Goal: Task Accomplishment & Management: Use online tool/utility

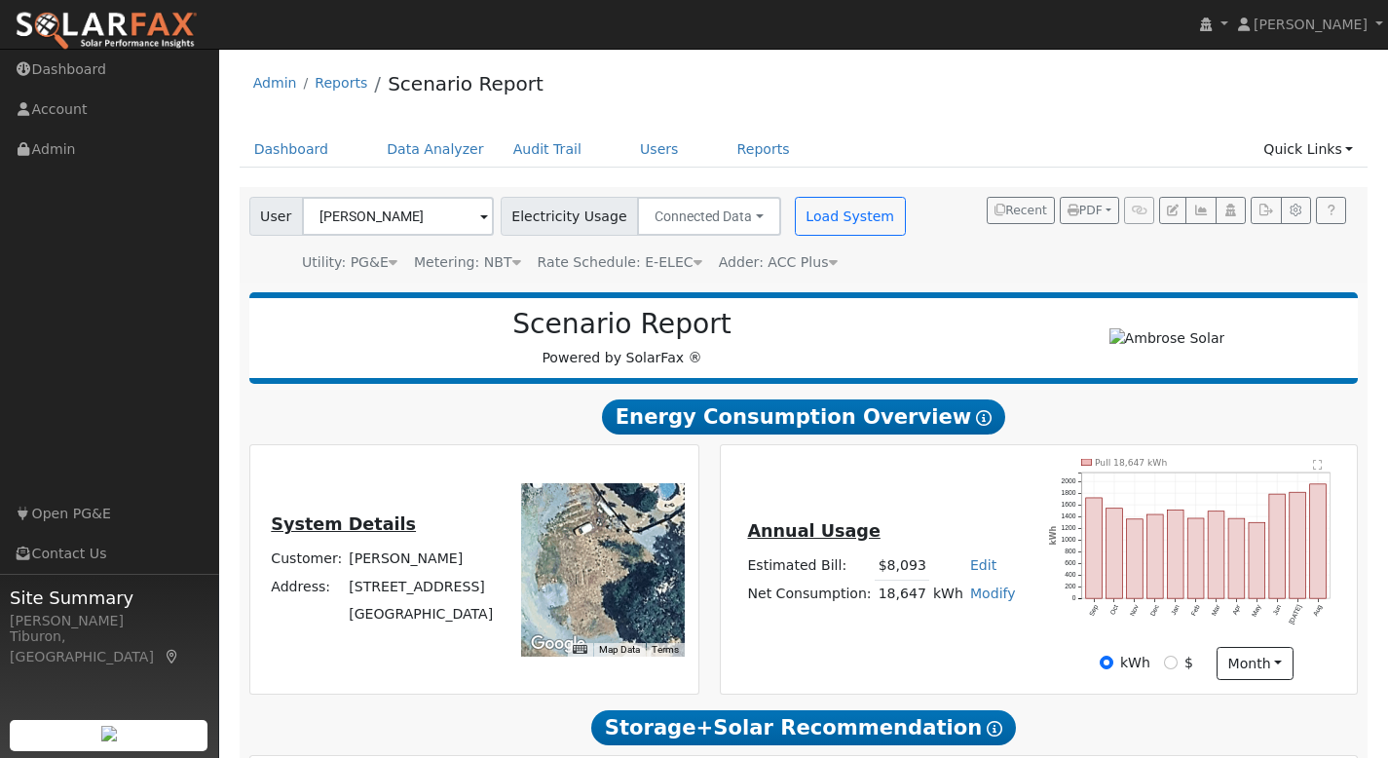
scroll to position [873, 0]
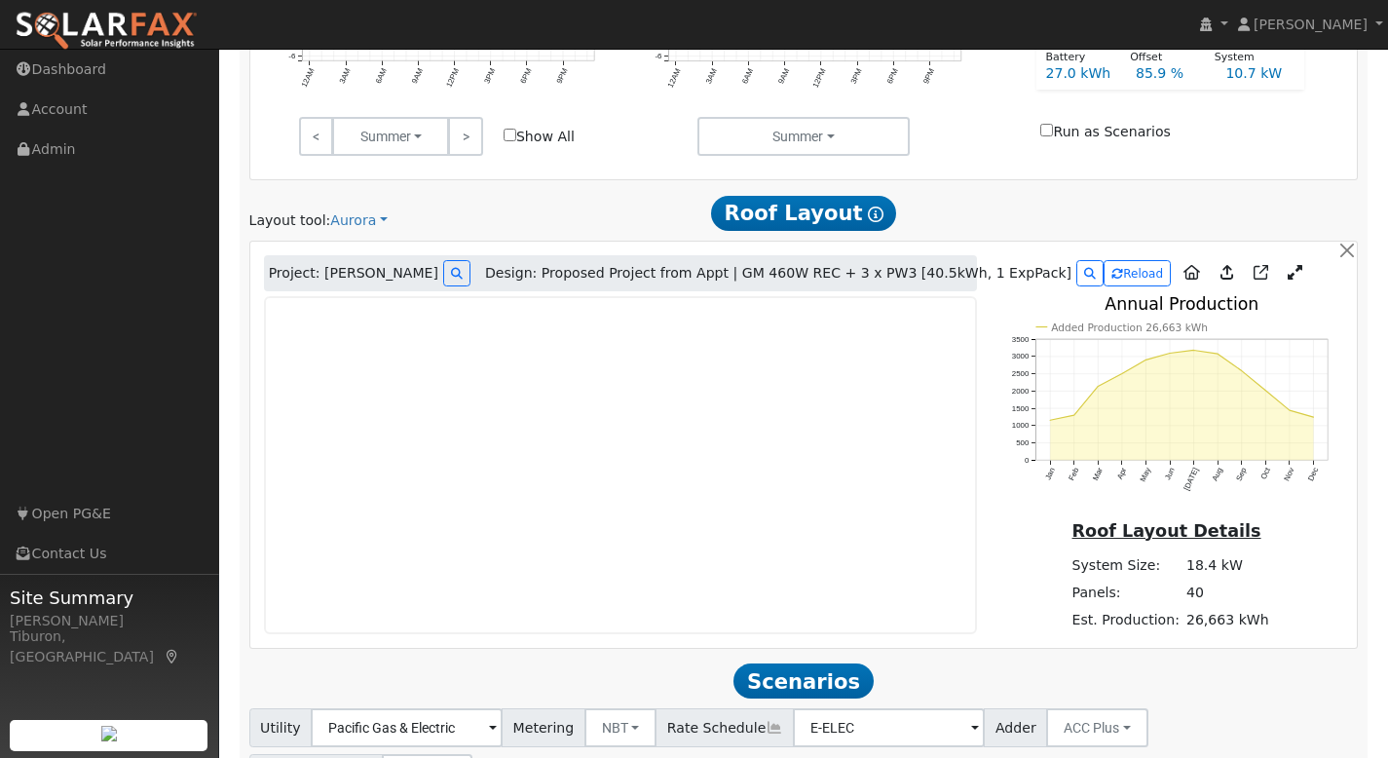
click at [554, 205] on div "Layout tool: Aurora Google Solar Scanifly Aurora Roof Layout Show Help" at bounding box center [804, 213] width 1130 height 36
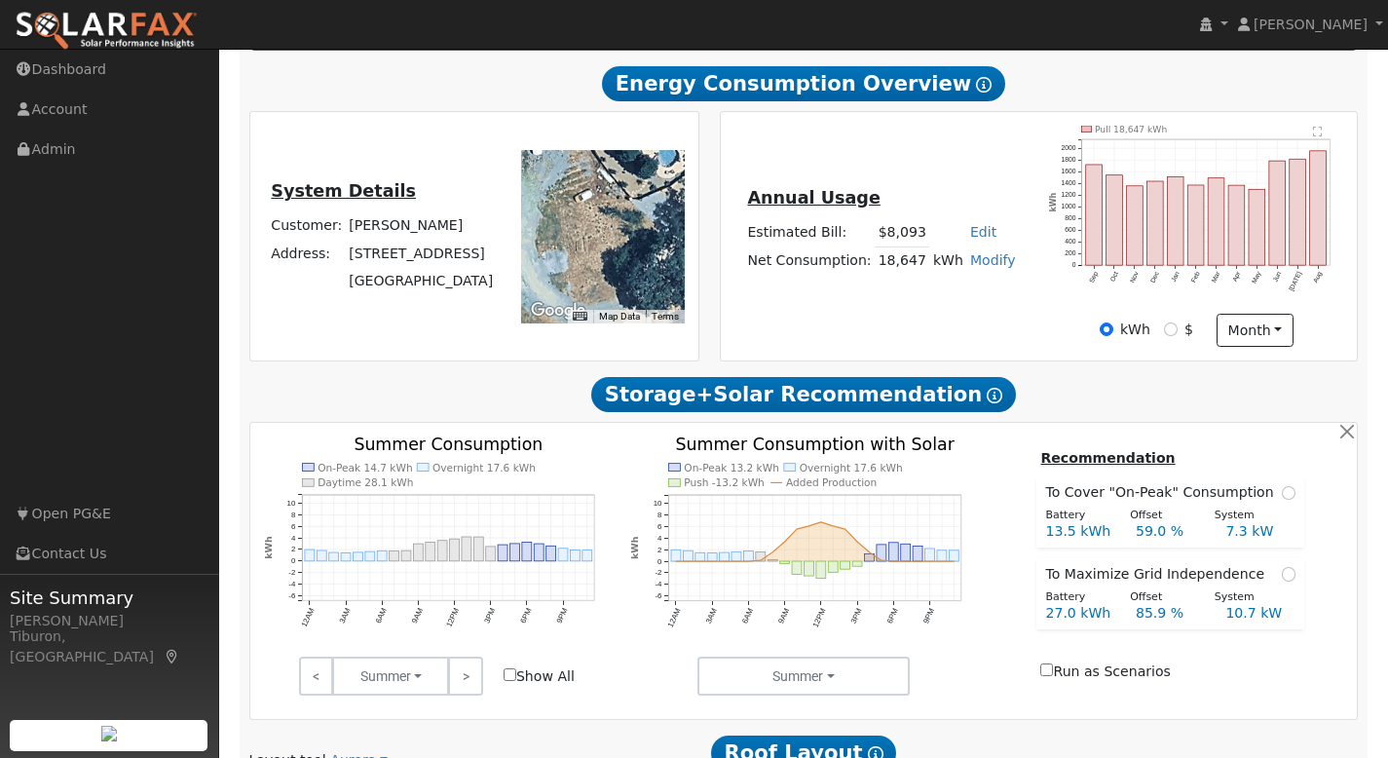
scroll to position [0, 0]
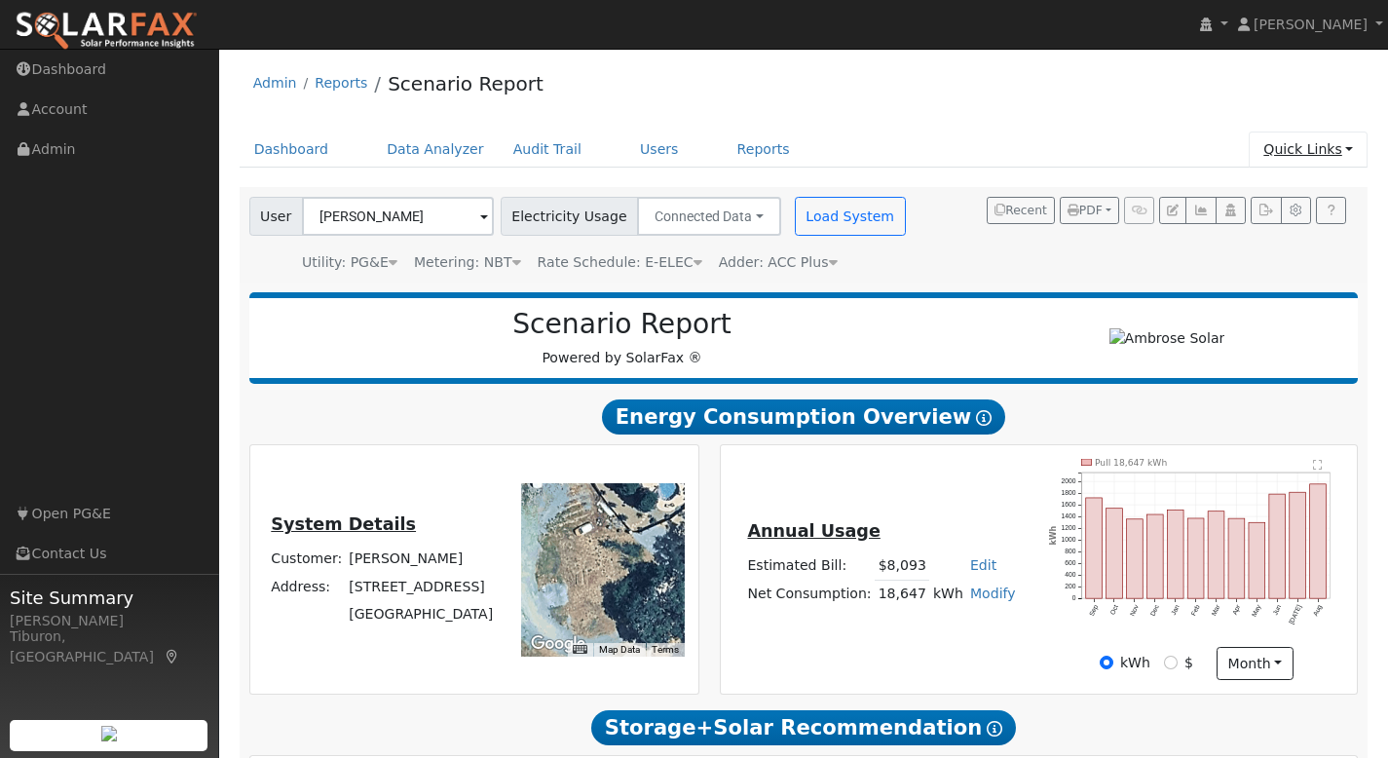
click at [1295, 154] on link "Quick Links" at bounding box center [1308, 149] width 119 height 36
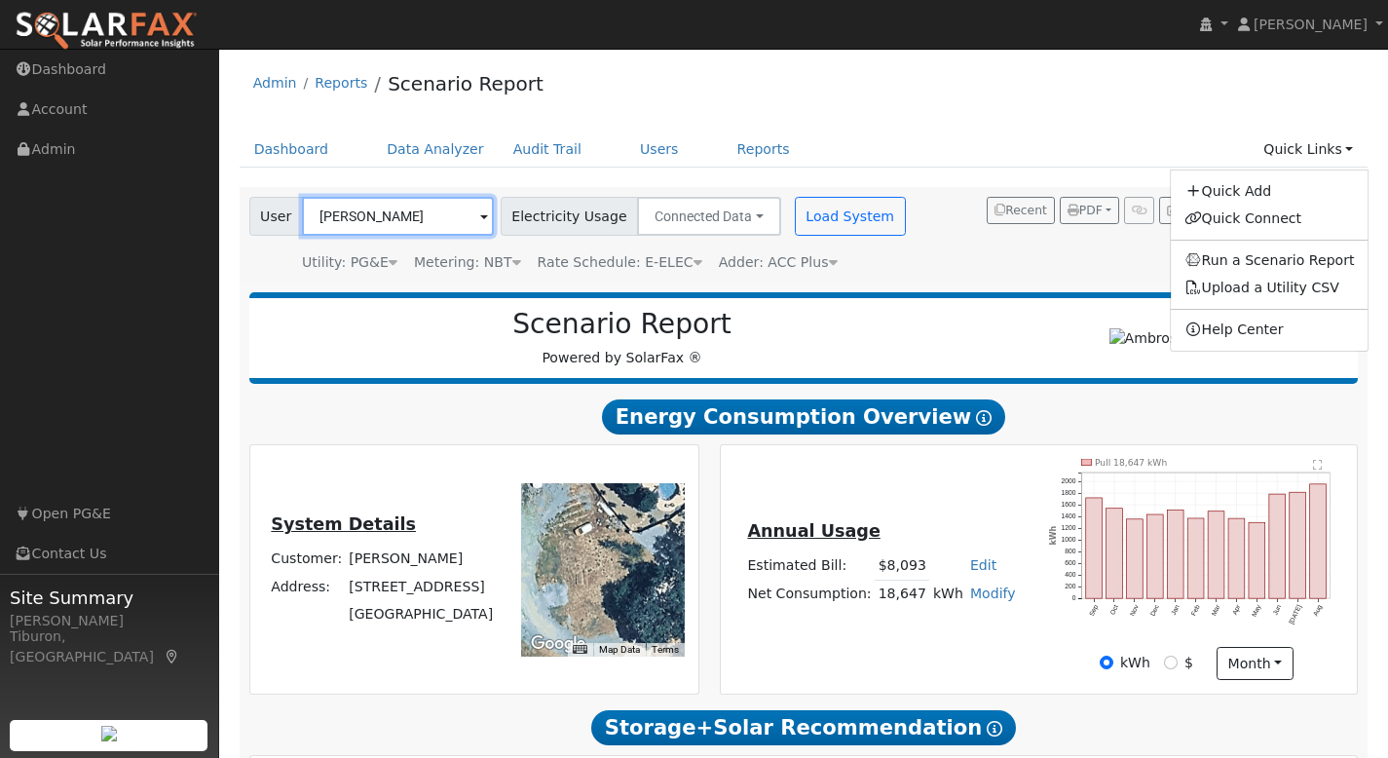
click at [401, 218] on input "Heidi Chandler" at bounding box center [398, 216] width 192 height 39
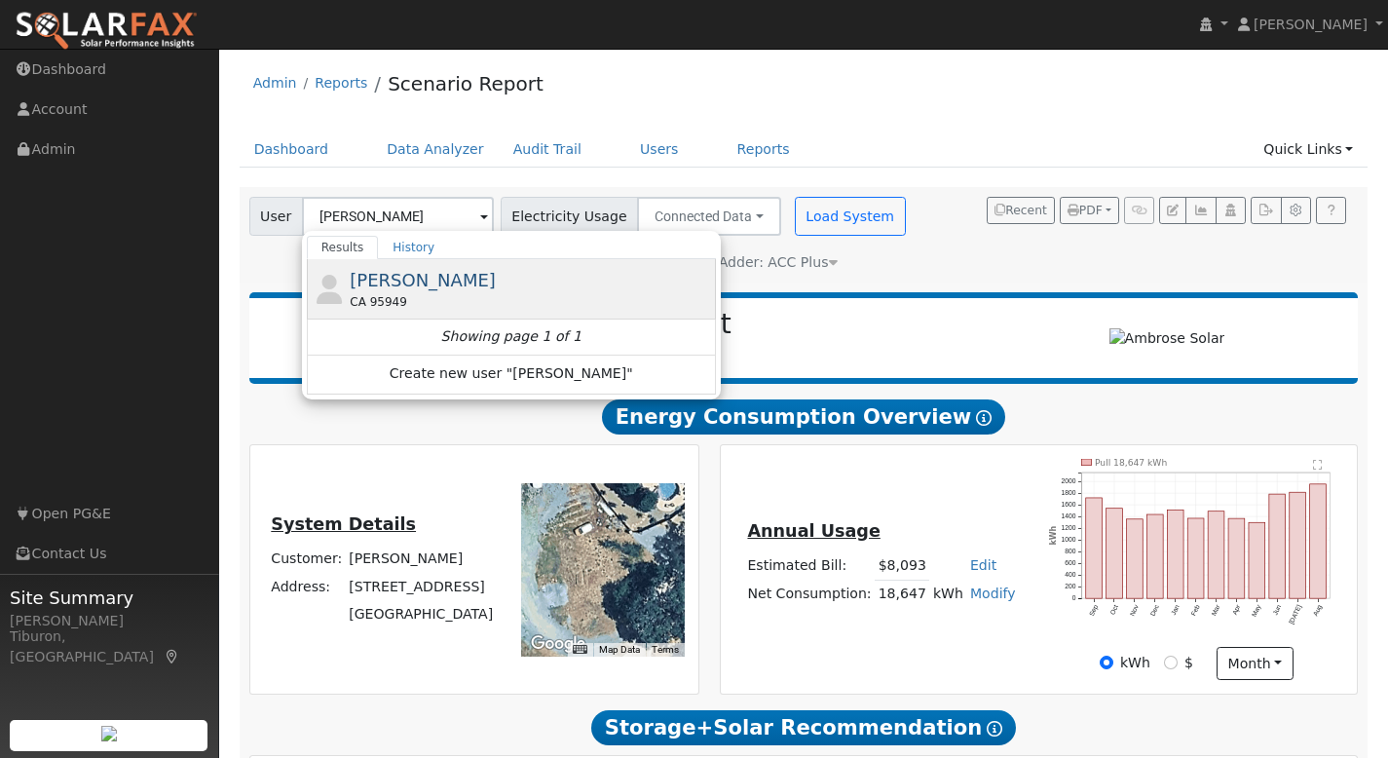
click at [424, 297] on div "CA 95949" at bounding box center [530, 302] width 361 height 18
type input "[PERSON_NAME]"
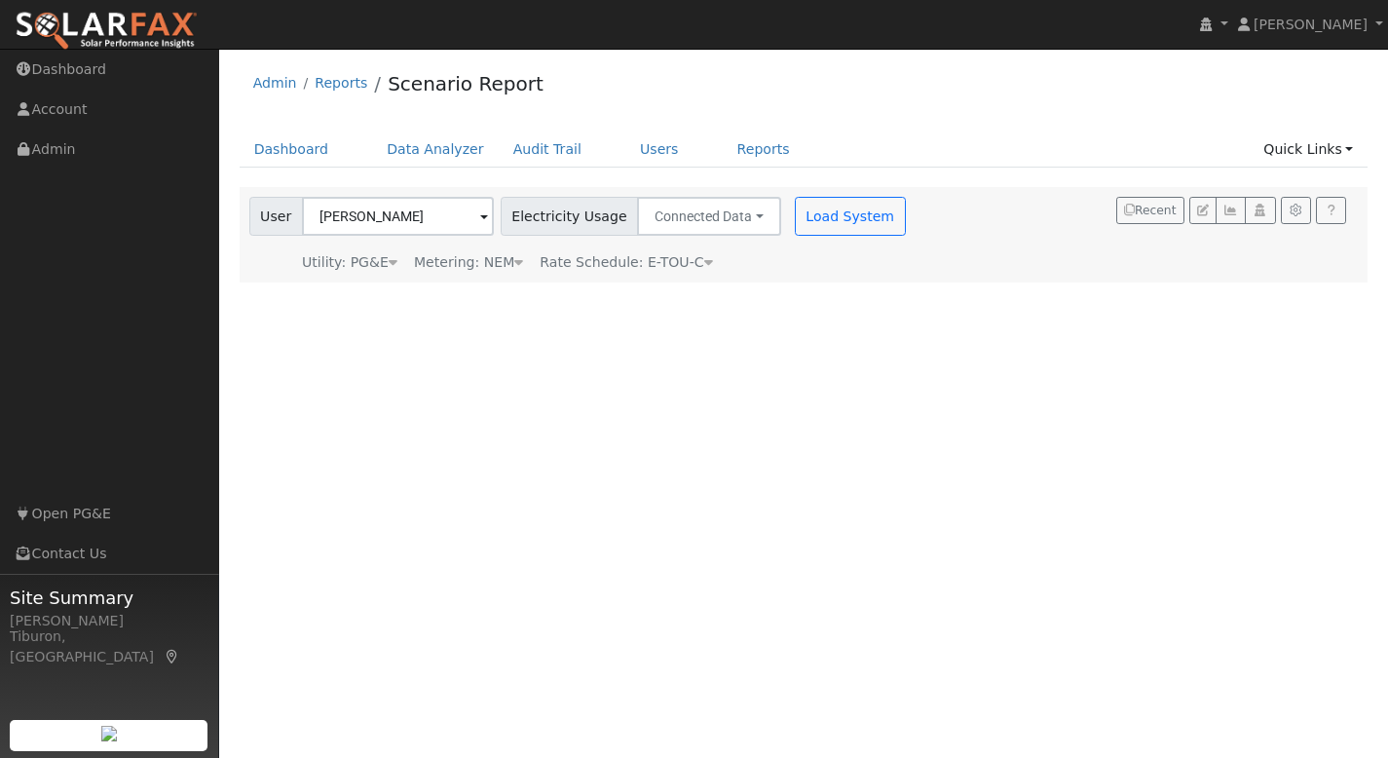
click at [496, 264] on div "Metering: NEM" at bounding box center [468, 262] width 109 height 20
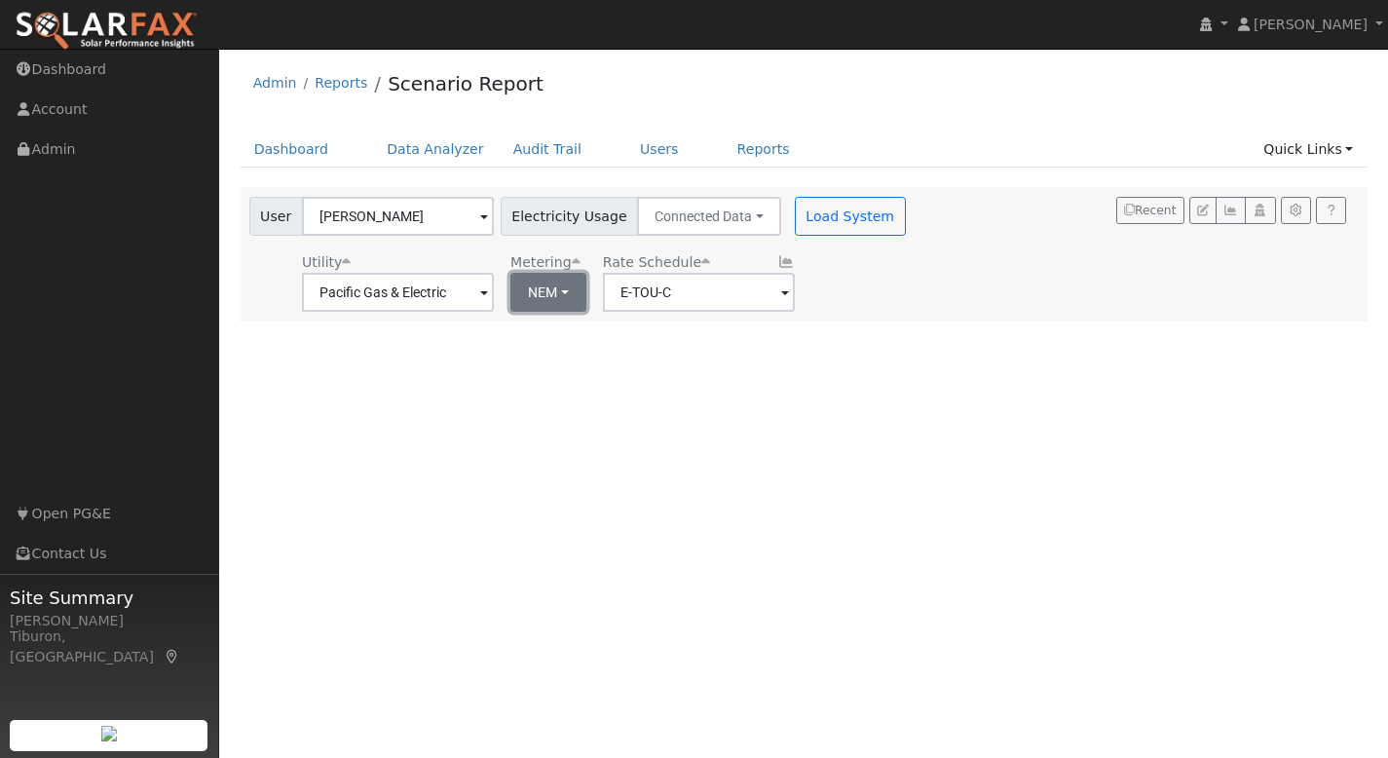
click at [522, 292] on button "NEM" at bounding box center [548, 292] width 76 height 39
click at [566, 358] on link "NBT" at bounding box center [565, 363] width 135 height 27
type input "E-ELEC"
click at [821, 219] on button "Load System" at bounding box center [850, 216] width 111 height 39
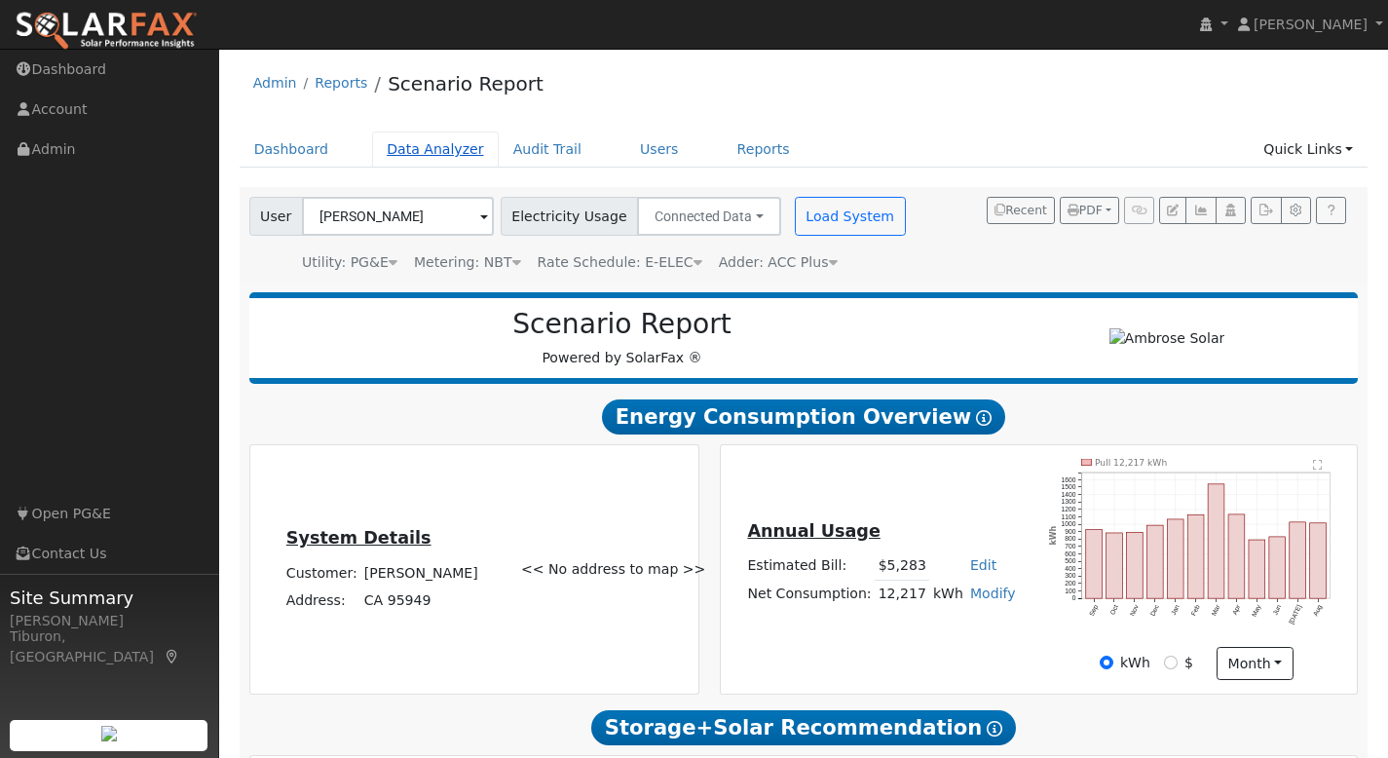
click at [421, 139] on link "Data Analyzer" at bounding box center [435, 149] width 127 height 36
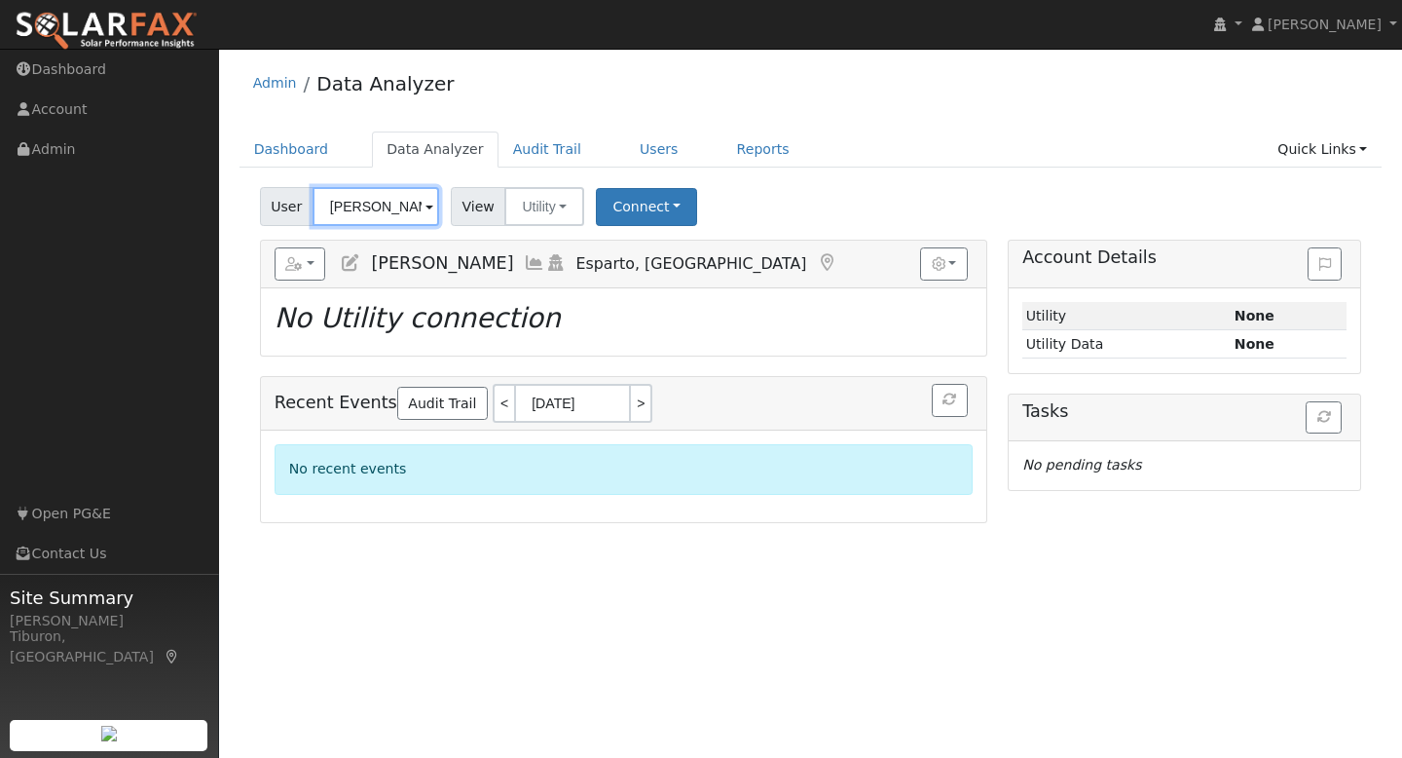
click at [363, 205] on input "[PERSON_NAME]" at bounding box center [376, 206] width 127 height 39
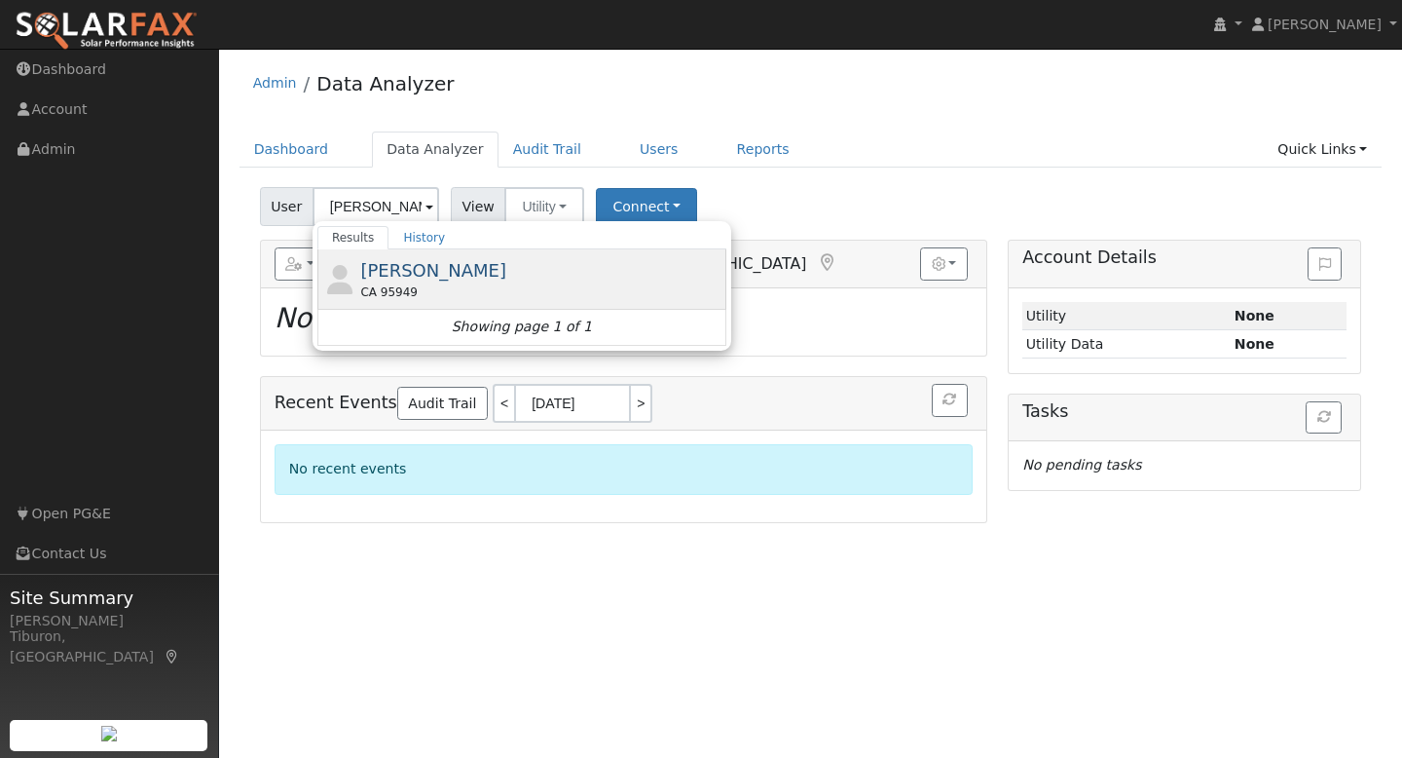
click at [446, 272] on span "[PERSON_NAME]" at bounding box center [433, 270] width 146 height 20
type input "[PERSON_NAME]"
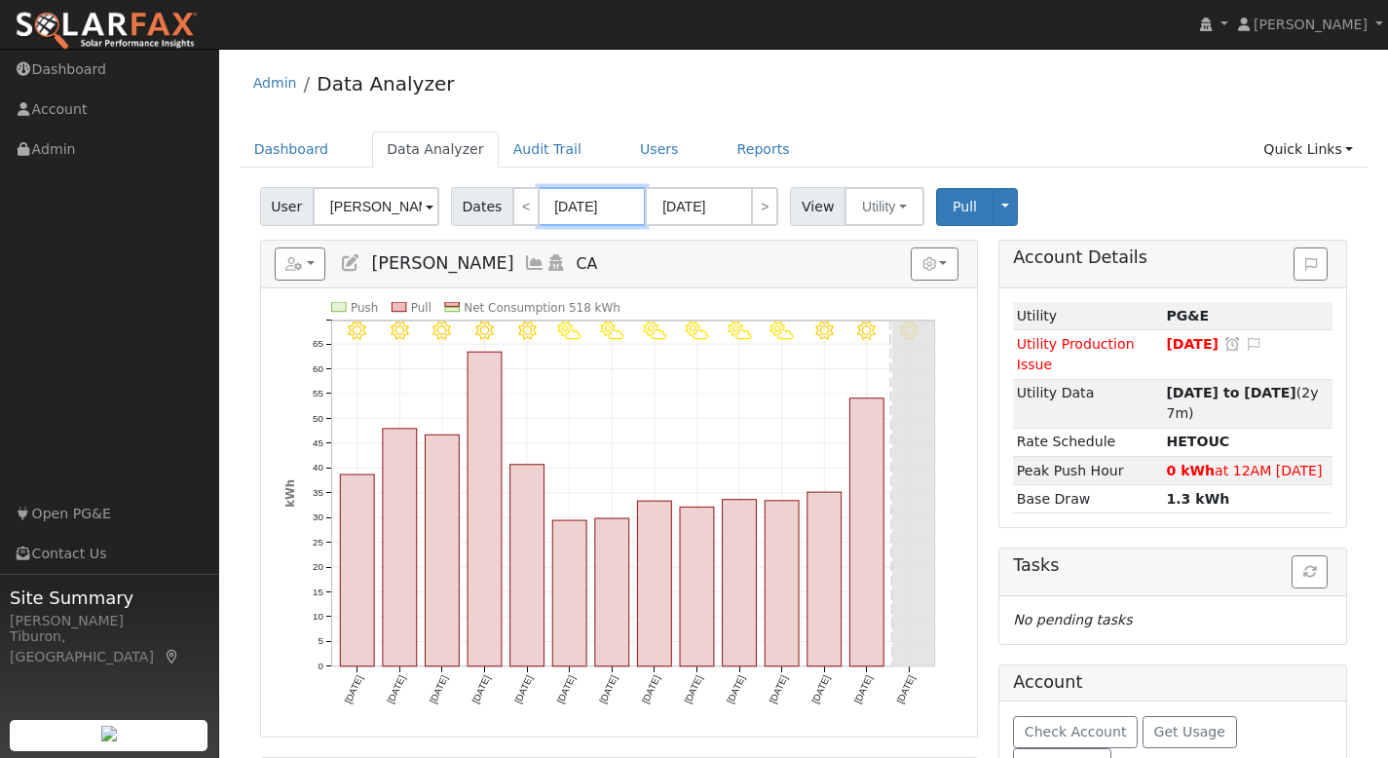
click at [584, 208] on input "[DATE]" at bounding box center [592, 206] width 107 height 39
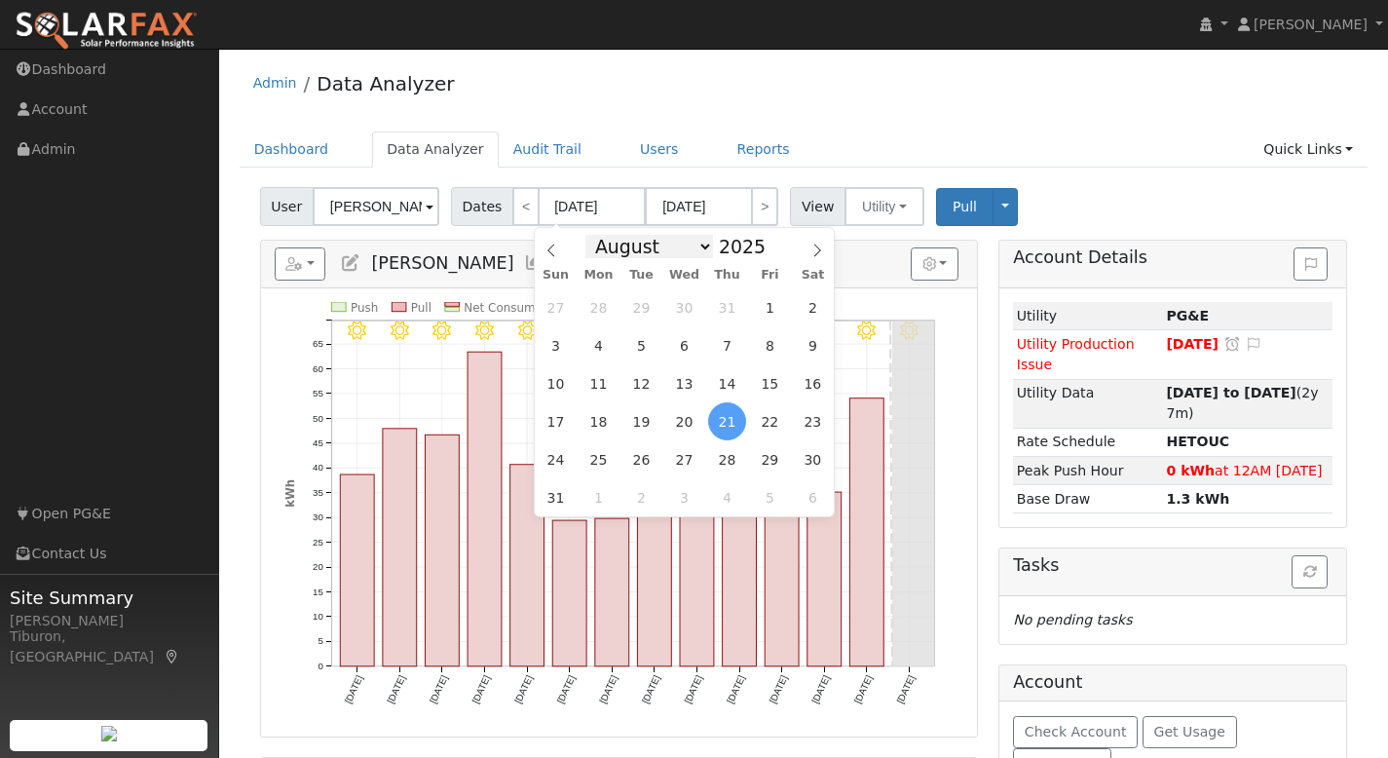
click at [704, 248] on select "January February March April May June July August September October November De…" at bounding box center [649, 246] width 128 height 23
select select "8"
click at [591, 235] on select "January February March April May June July August September October November De…" at bounding box center [649, 246] width 128 height 23
click at [769, 251] on span at bounding box center [776, 251] width 14 height 11
type input "2024"
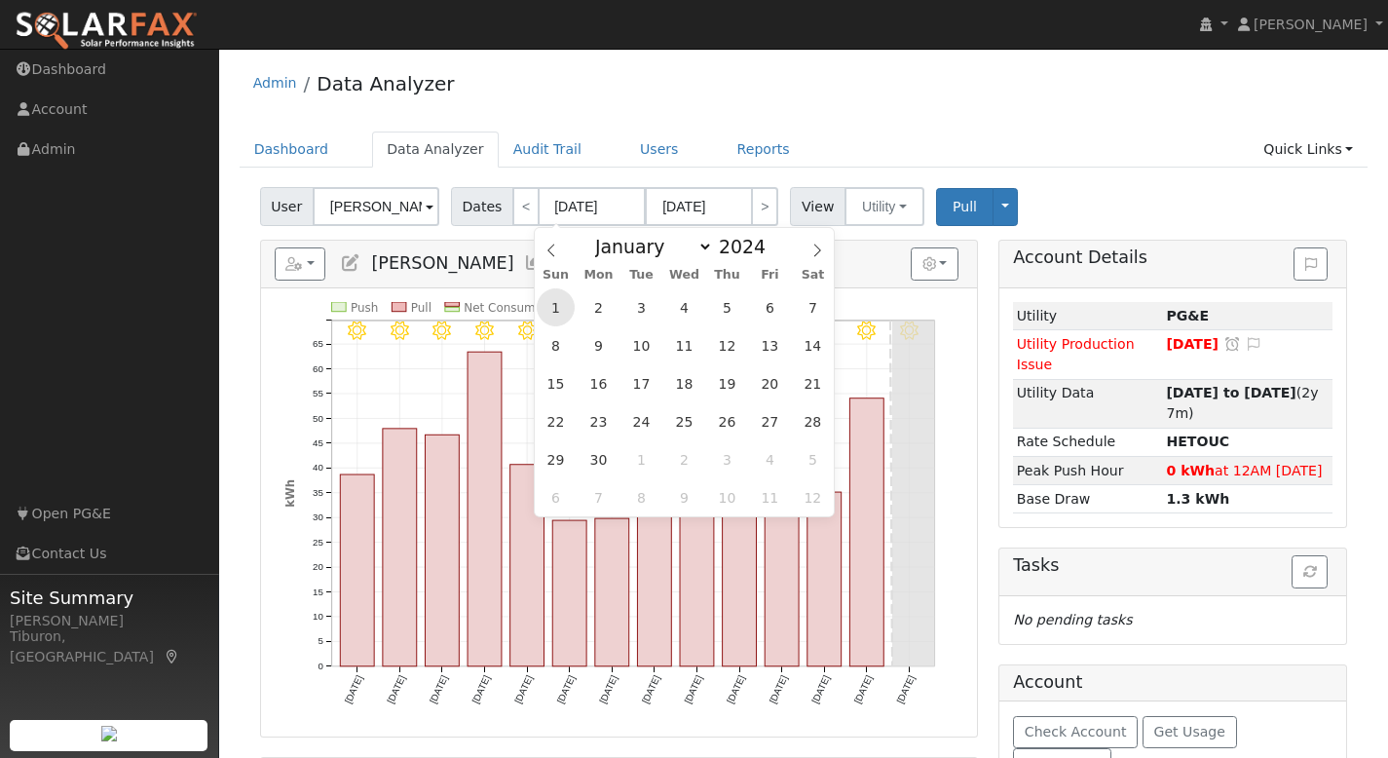
click at [558, 310] on span "1" at bounding box center [556, 307] width 38 height 38
type input "[DATE]"
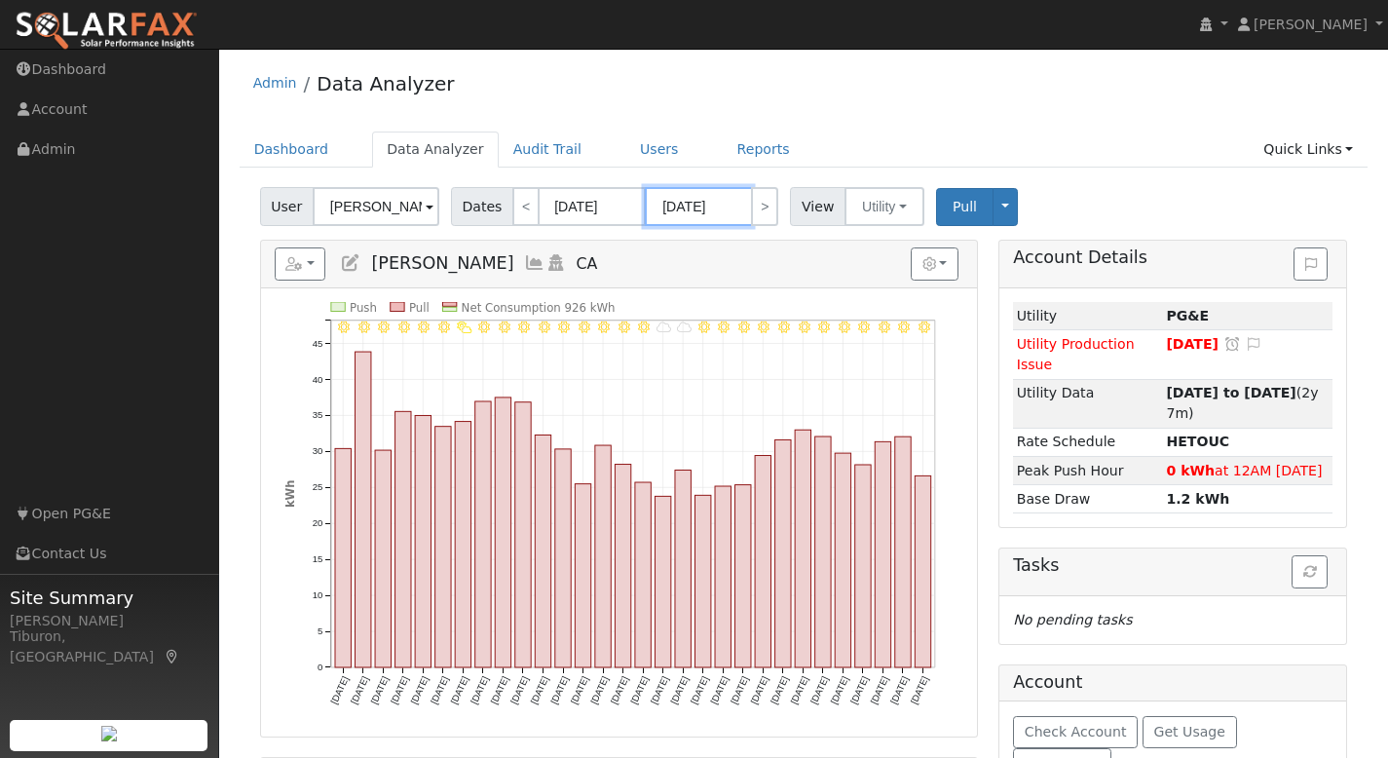
click at [700, 210] on input "[DATE]" at bounding box center [698, 206] width 107 height 39
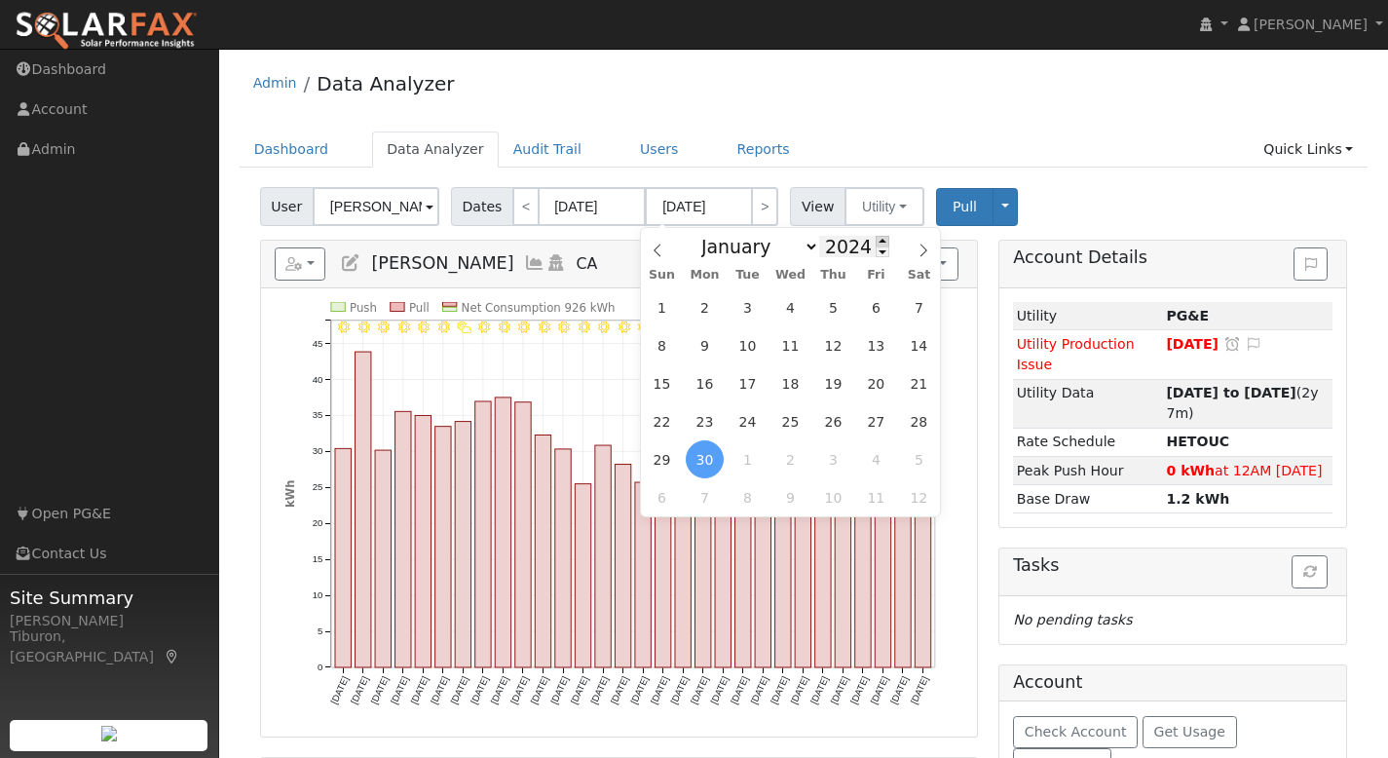
click at [877, 241] on span at bounding box center [883, 241] width 14 height 11
type input "2025"
click at [655, 306] on span "31" at bounding box center [662, 307] width 38 height 38
type input "[DATE]"
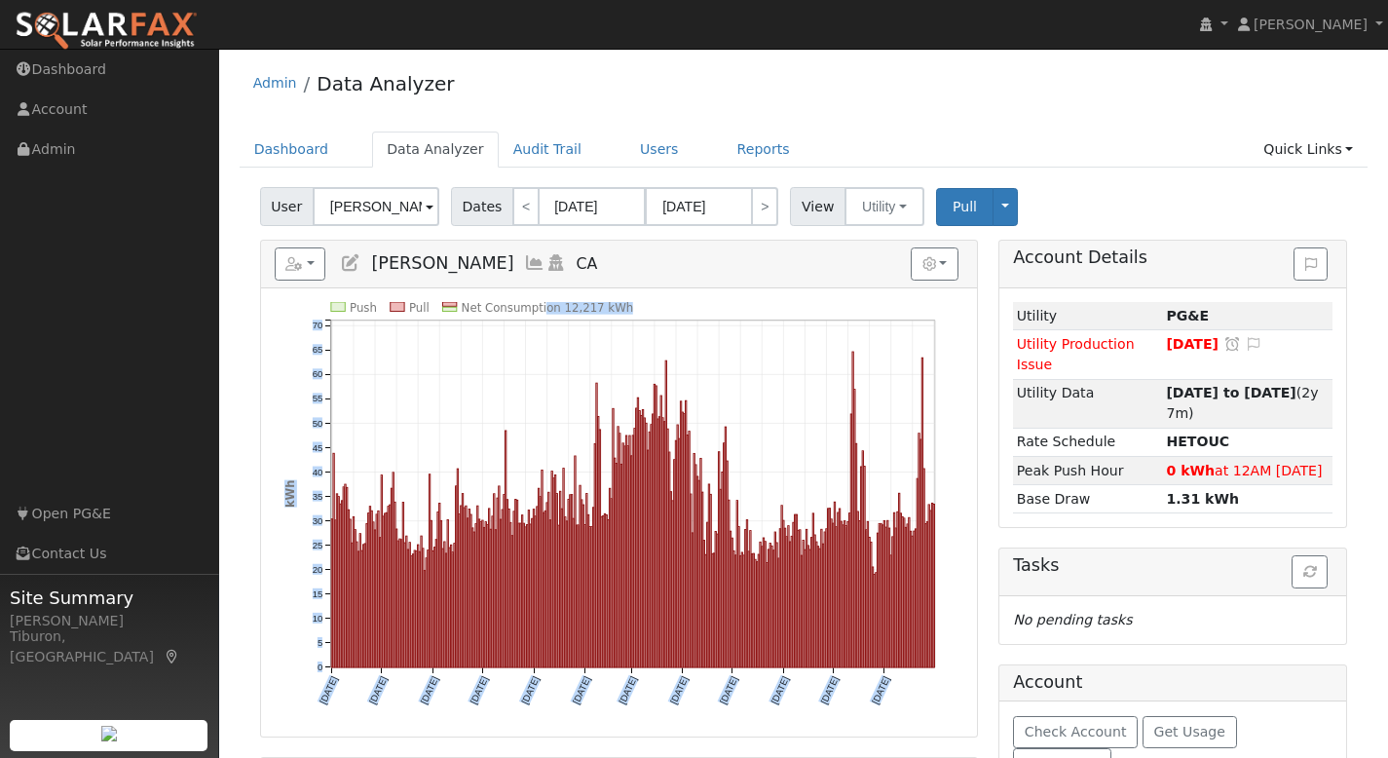
drag, startPoint x: 613, startPoint y: 308, endPoint x: 542, endPoint y: 308, distance: 71.1
click at [542, 308] on icon "Push Pull Net Consumption 12,217 kWh [DATE] [DATE] [DATE] [DATE] [DATE] [DATE] …" at bounding box center [618, 517] width 669 height 430
click at [670, 308] on icon "Push Pull Net Consumption 12,217 kWh [DATE] [DATE] [DATE] [DATE] [DATE] [DATE] …" at bounding box center [618, 517] width 669 height 430
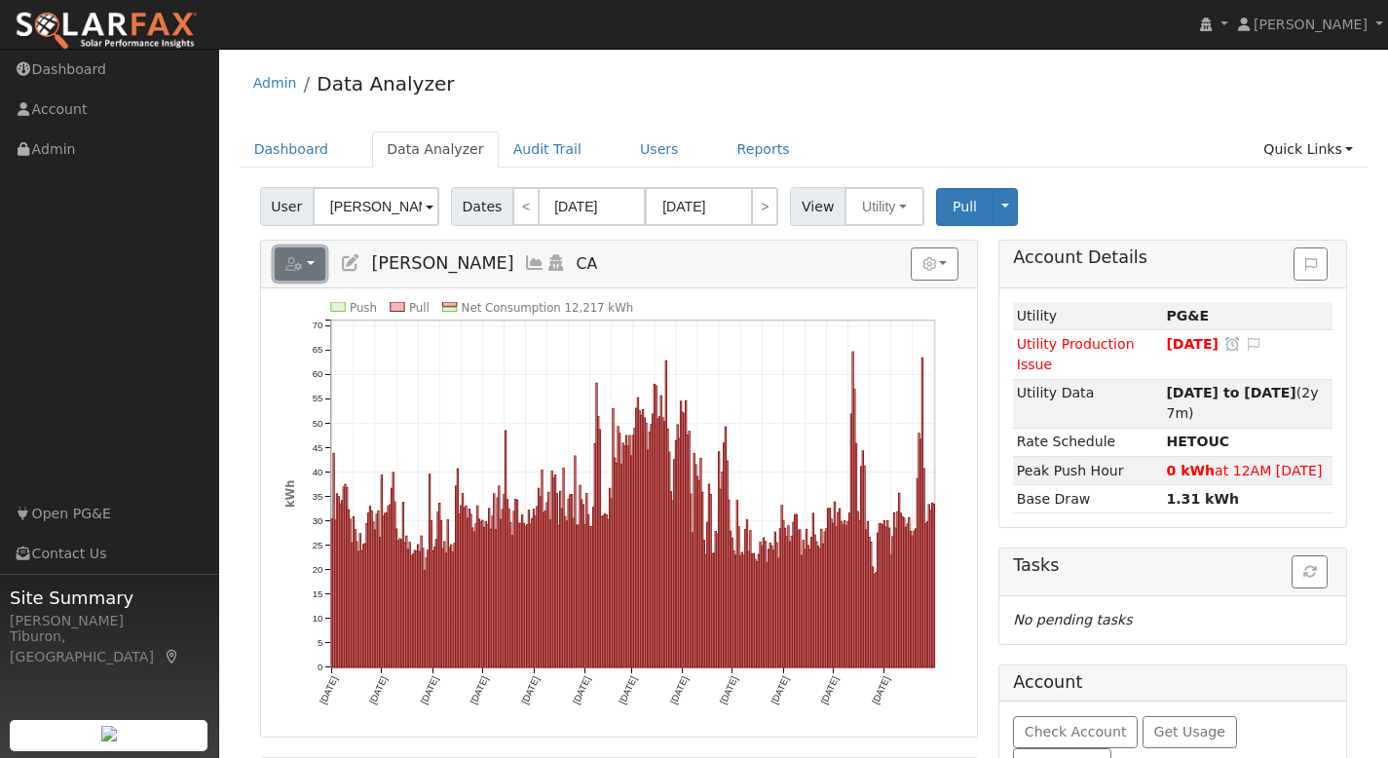
click at [296, 267] on icon "button" at bounding box center [294, 264] width 18 height 14
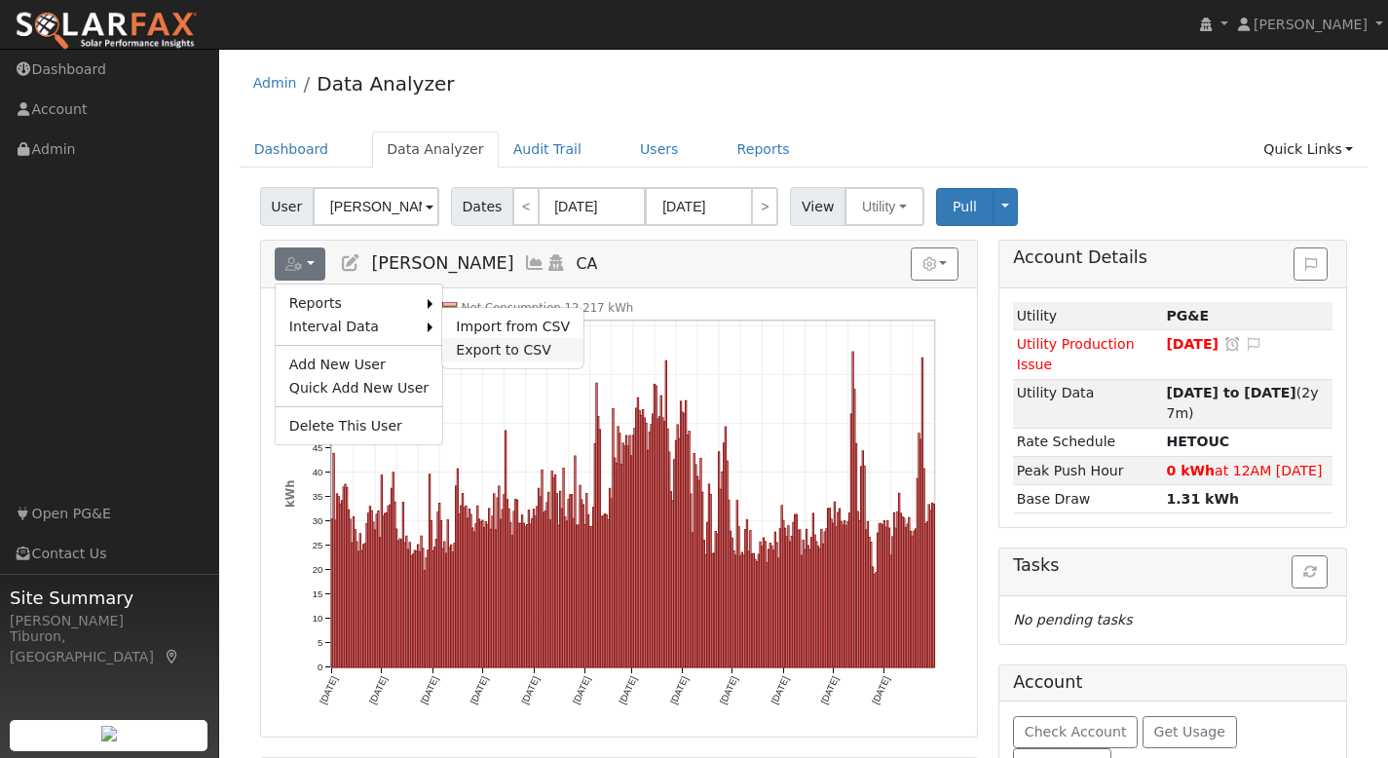
click at [522, 346] on link "Export to CSV" at bounding box center [512, 349] width 141 height 23
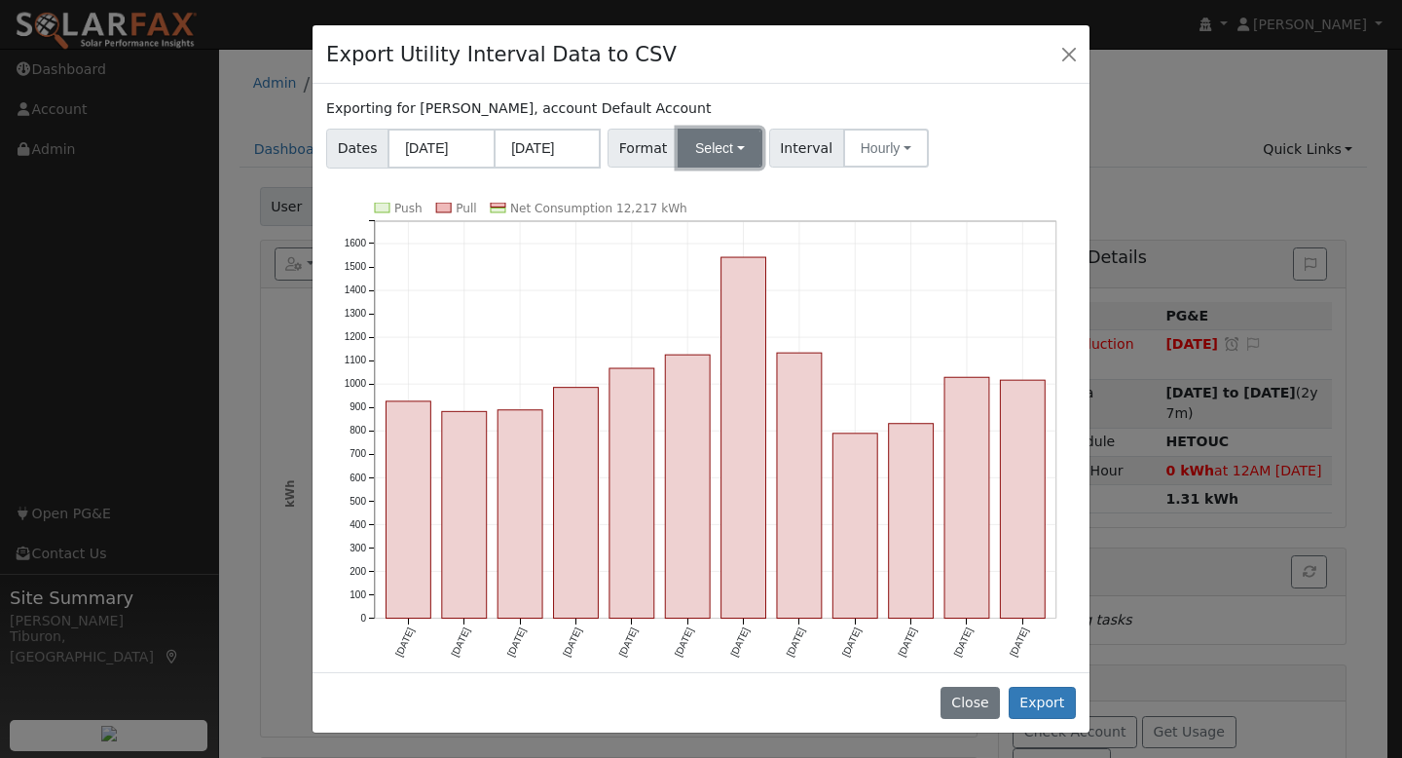
click at [701, 157] on button "Select" at bounding box center [720, 148] width 85 height 39
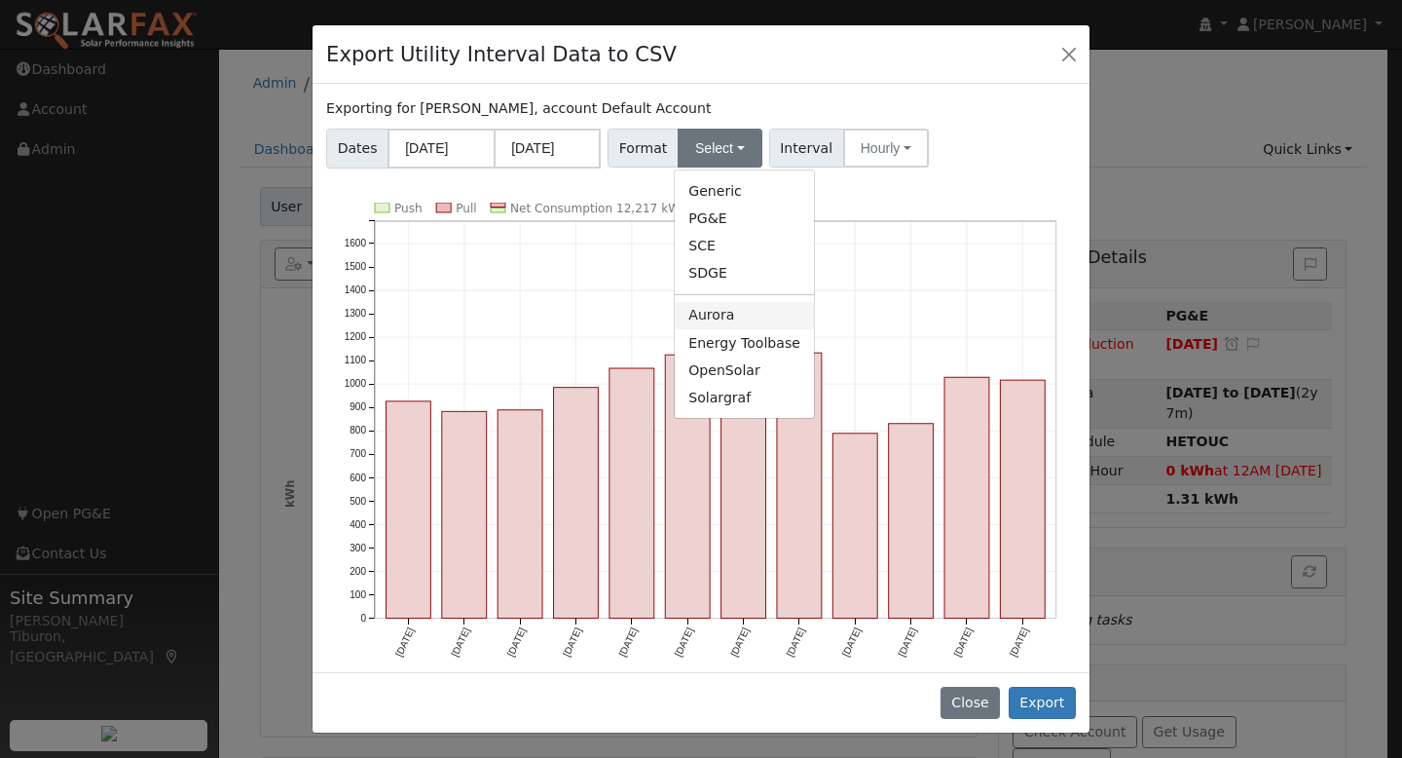
click at [739, 316] on link "Aurora" at bounding box center [744, 315] width 139 height 27
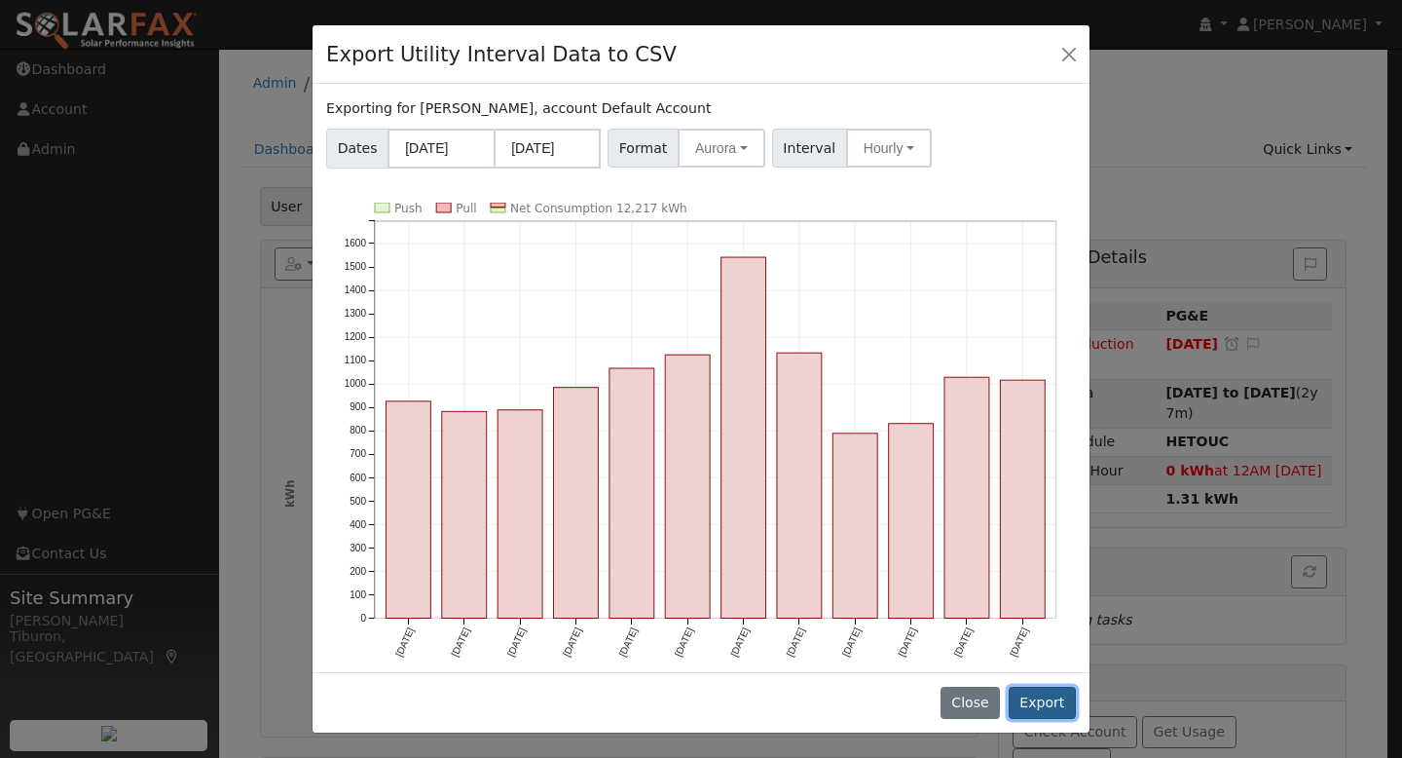
click at [1045, 705] on button "Export" at bounding box center [1042, 703] width 67 height 33
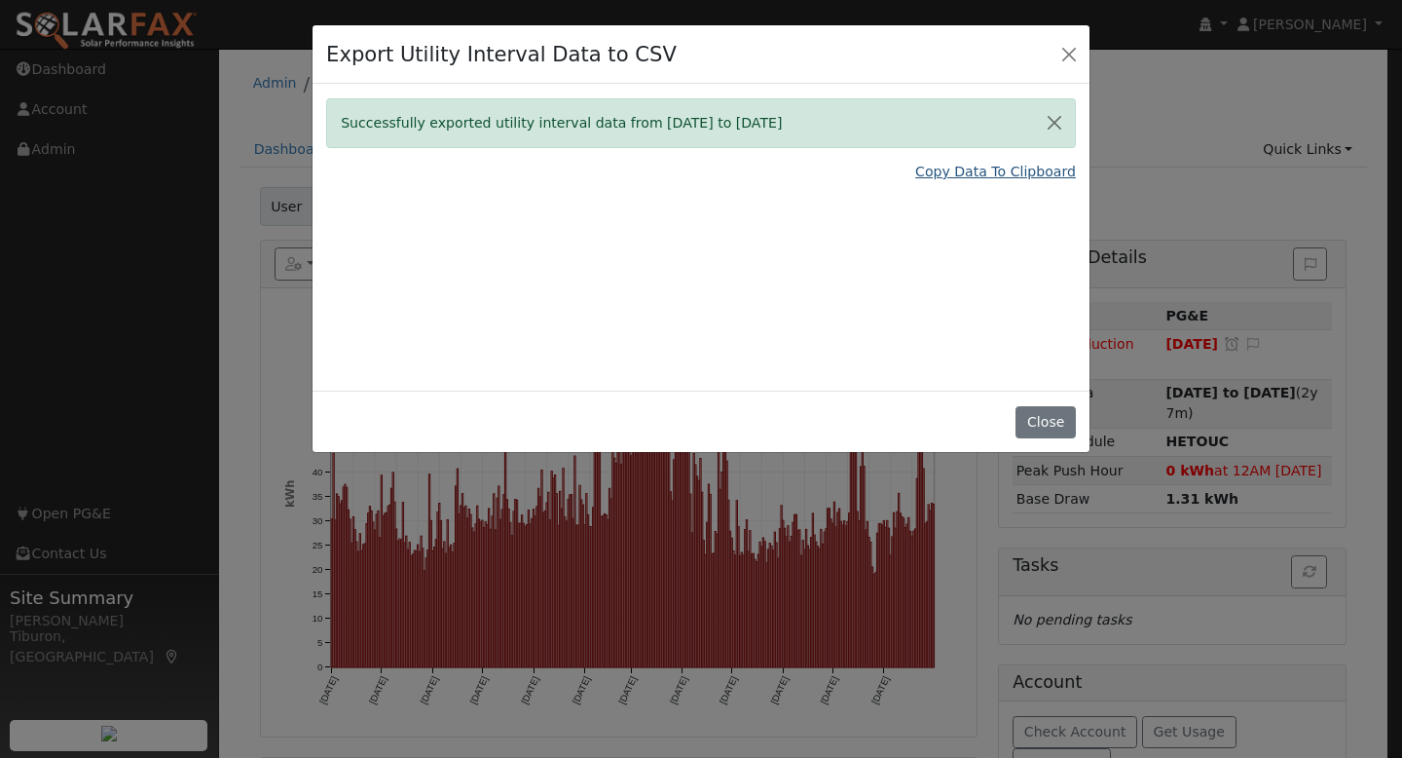
click at [1013, 167] on link "Copy Data To Clipboard" at bounding box center [996, 172] width 161 height 20
click at [1057, 418] on button "Close" at bounding box center [1045, 422] width 59 height 33
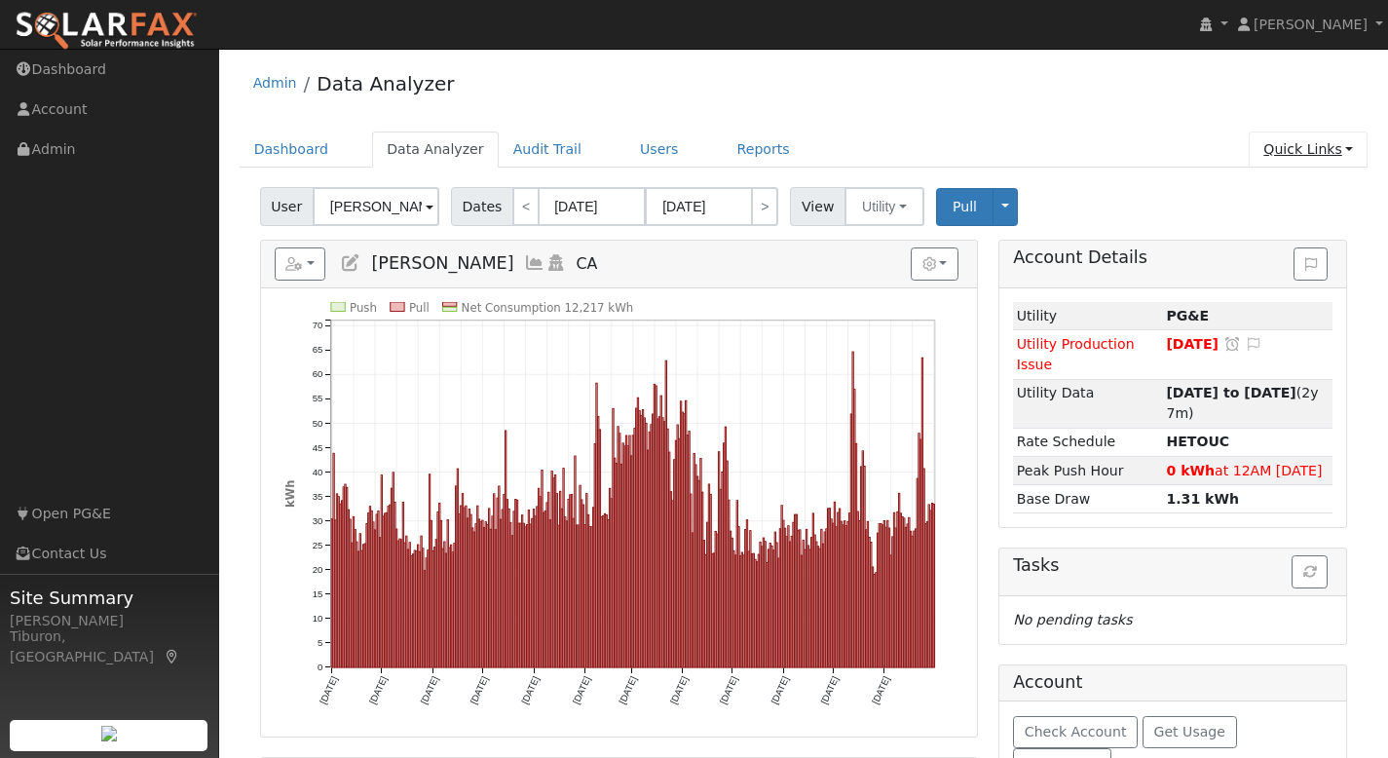
click at [1314, 159] on link "Quick Links" at bounding box center [1308, 149] width 119 height 36
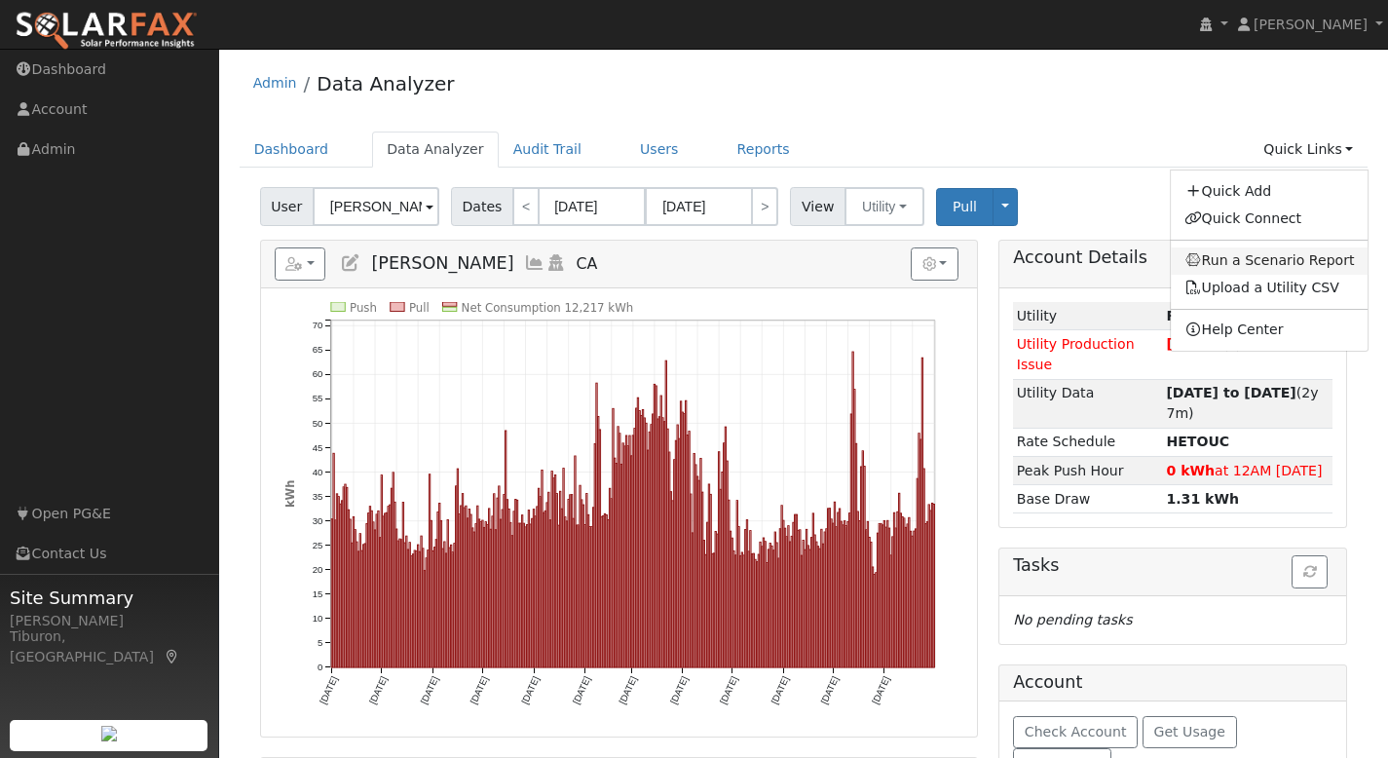
click at [1273, 257] on link "Run a Scenario Report" at bounding box center [1270, 260] width 198 height 27
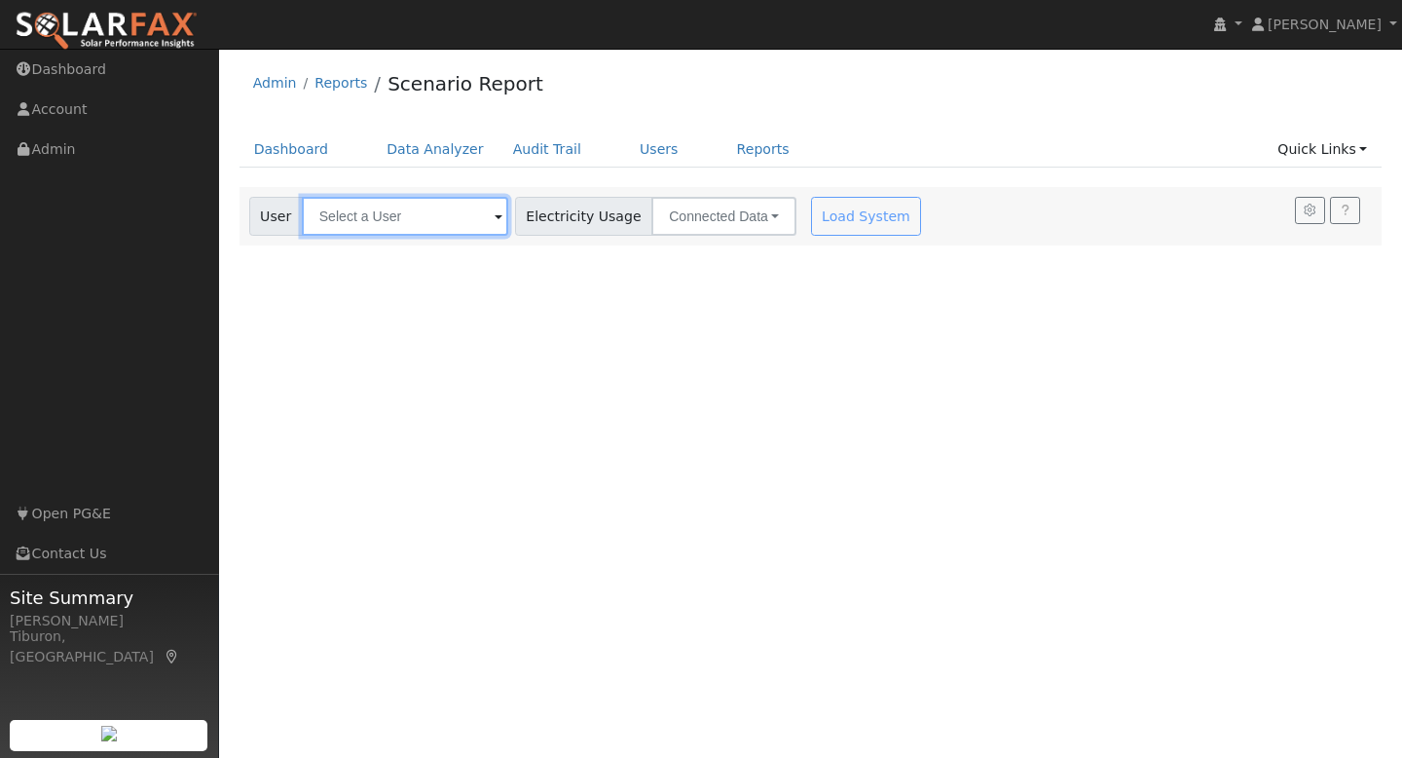
click at [406, 223] on input "text" at bounding box center [405, 216] width 206 height 39
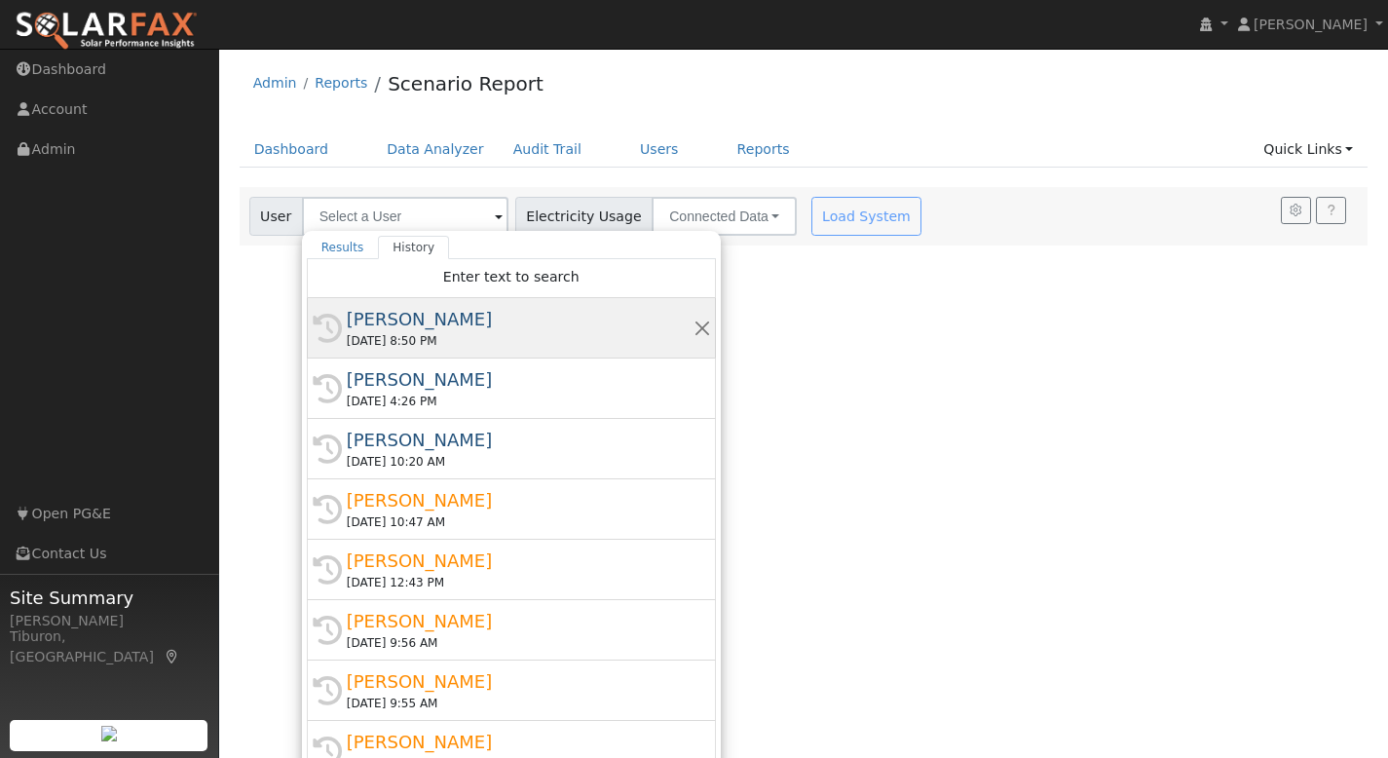
click at [445, 332] on div "[DATE] 8:50 PM" at bounding box center [520, 341] width 347 height 18
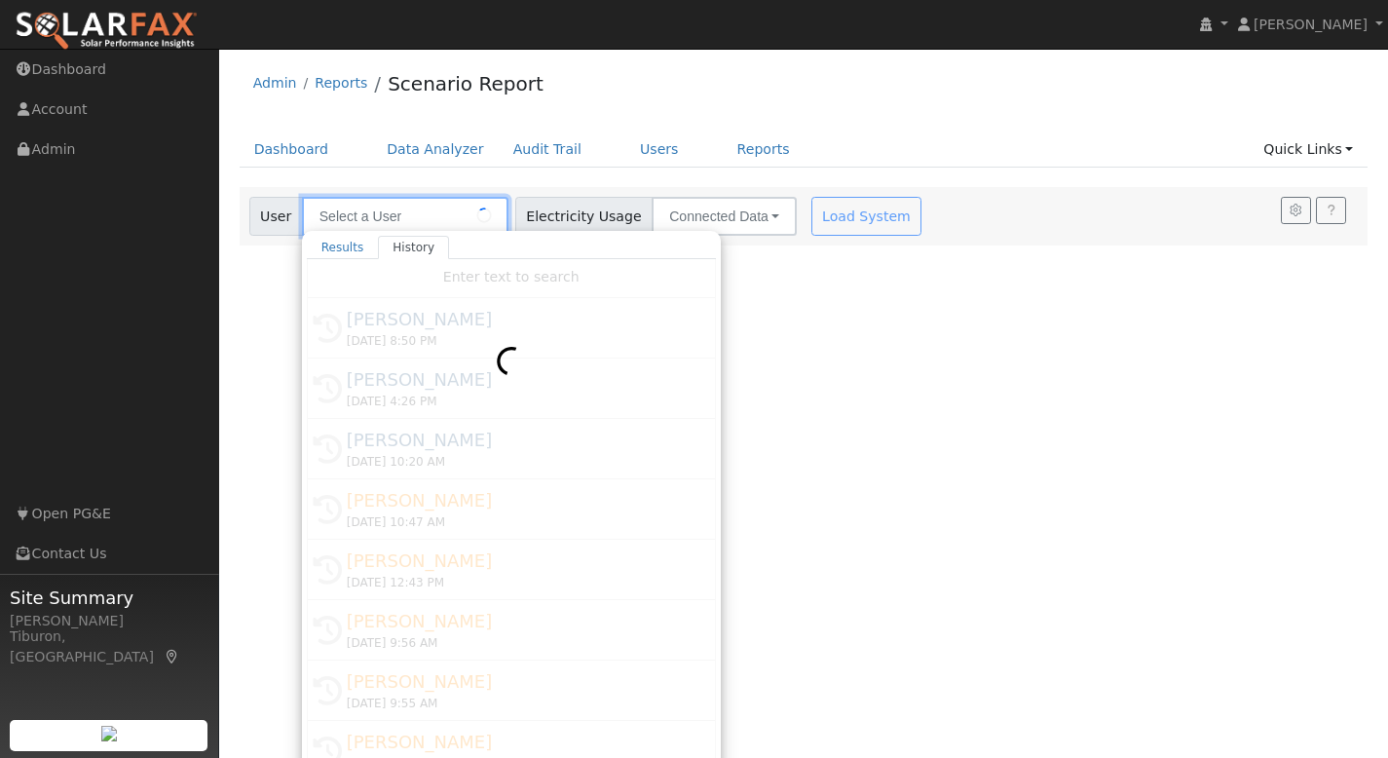
type input "[PERSON_NAME]"
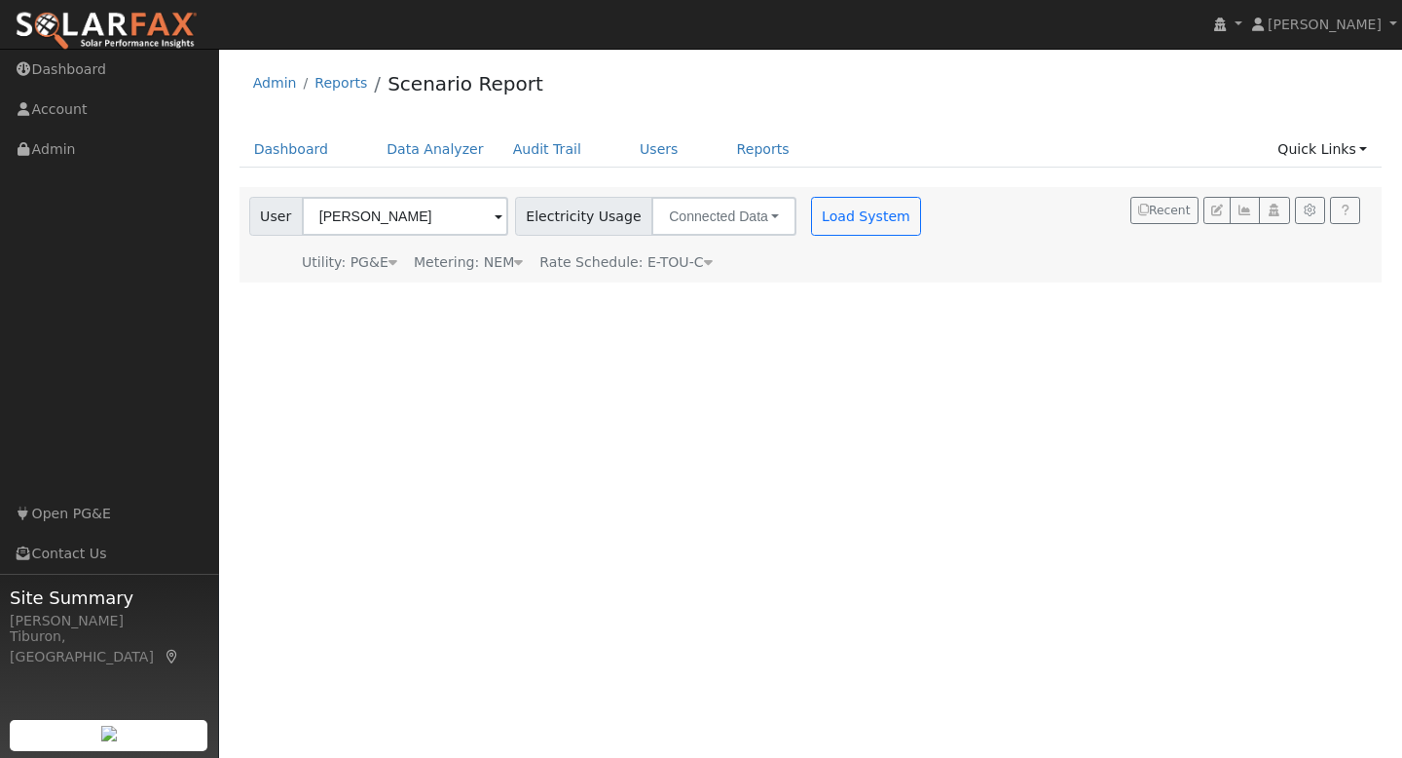
click at [503, 266] on div "Metering: NEM" at bounding box center [468, 262] width 109 height 20
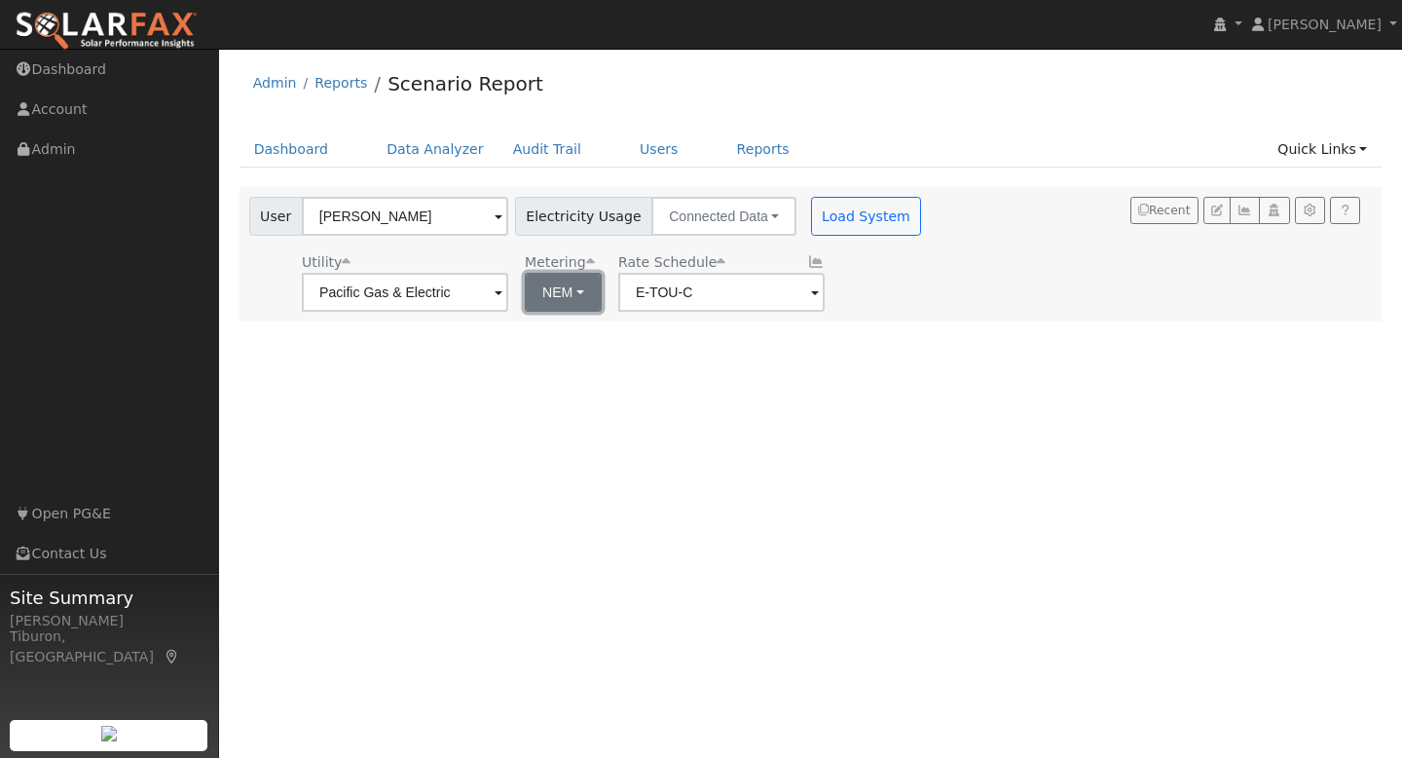
click at [548, 292] on button "NEM" at bounding box center [563, 292] width 77 height 39
click at [558, 366] on link "NBT" at bounding box center [574, 363] width 135 height 27
type input "E-ELEC"
click at [820, 216] on button "Load System" at bounding box center [866, 216] width 111 height 39
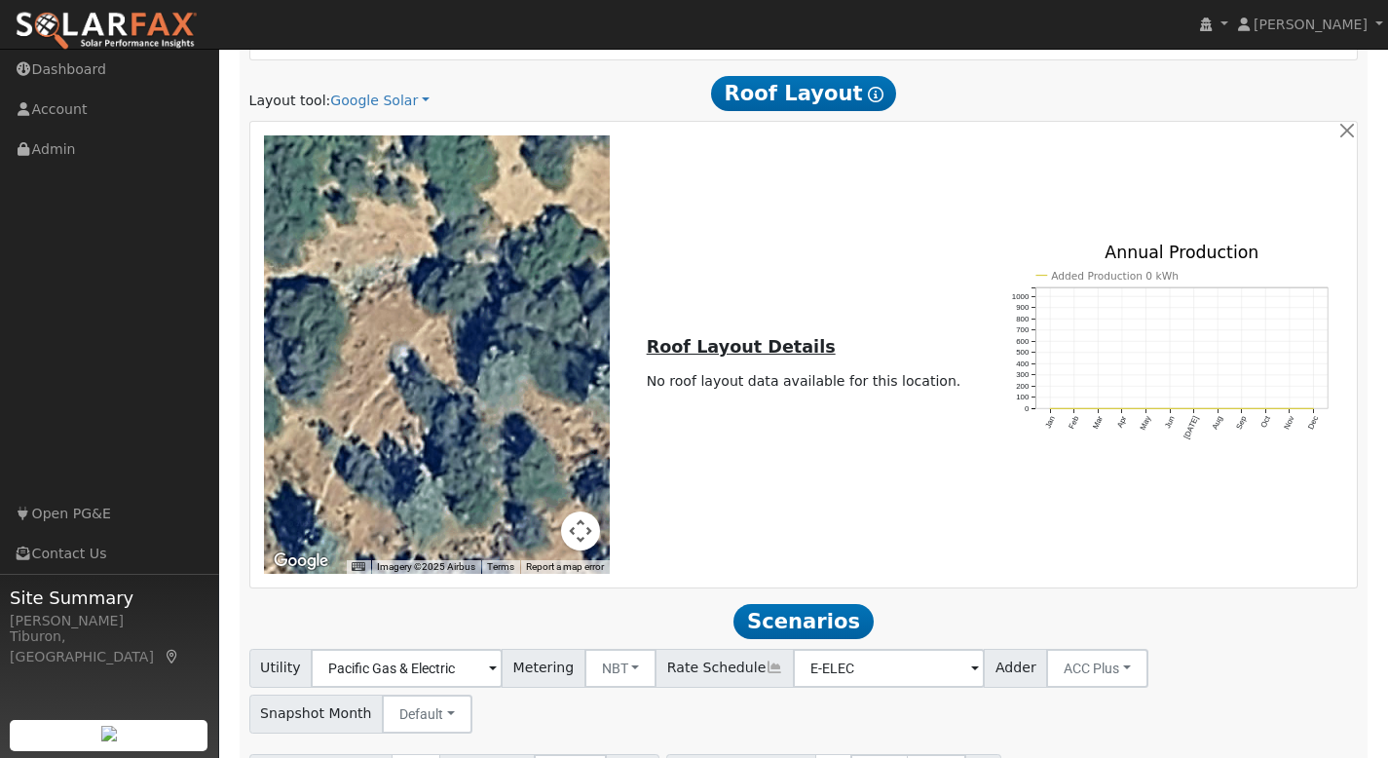
scroll to position [1062, 0]
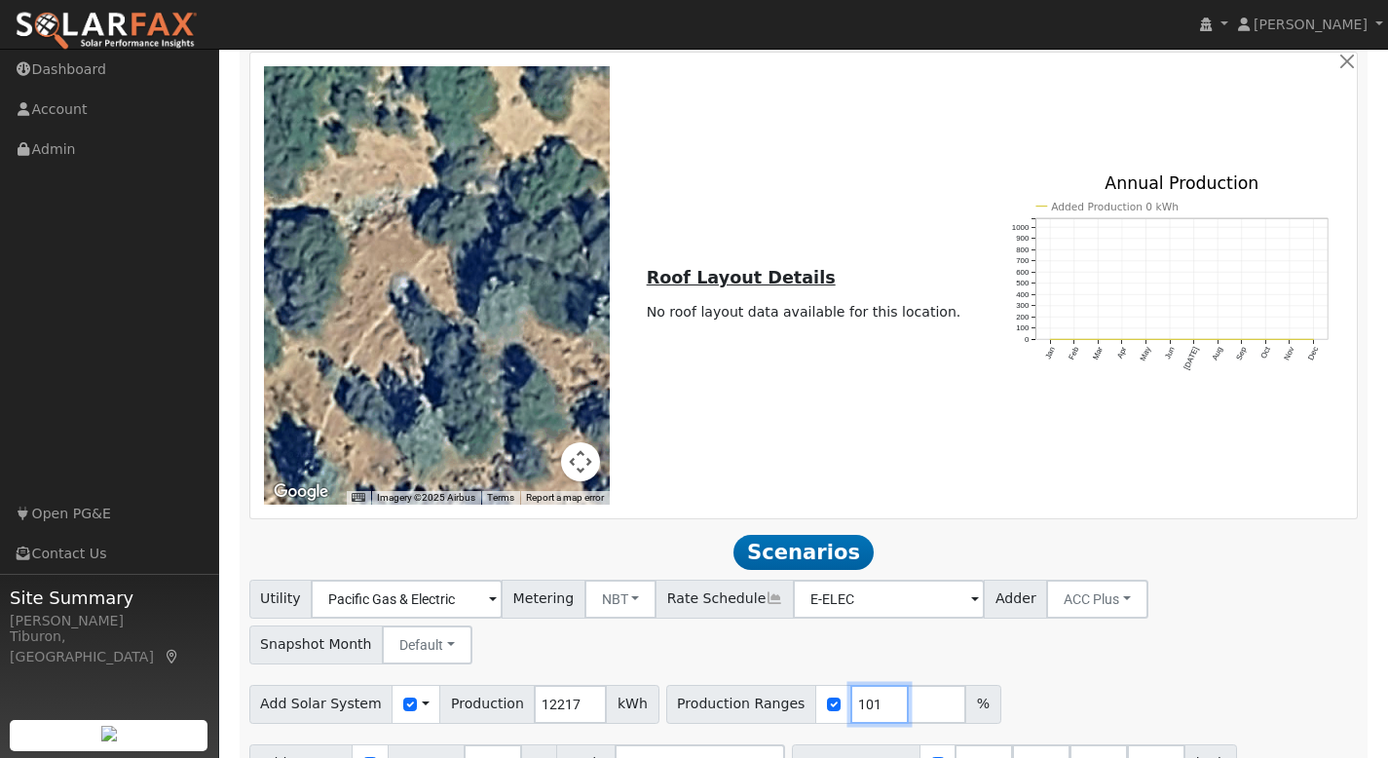
click at [861, 685] on input "101" at bounding box center [879, 704] width 58 height 39
drag, startPoint x: 859, startPoint y: 656, endPoint x: 810, endPoint y: 656, distance: 48.7
click at [814, 685] on div "Production Ranges 101 %" at bounding box center [833, 704] width 335 height 39
type input "155"
click at [1041, 678] on div "Add Solar System Use CSV Data Production 12217 kWh Production Ranges 155 %" at bounding box center [803, 701] width 1116 height 46
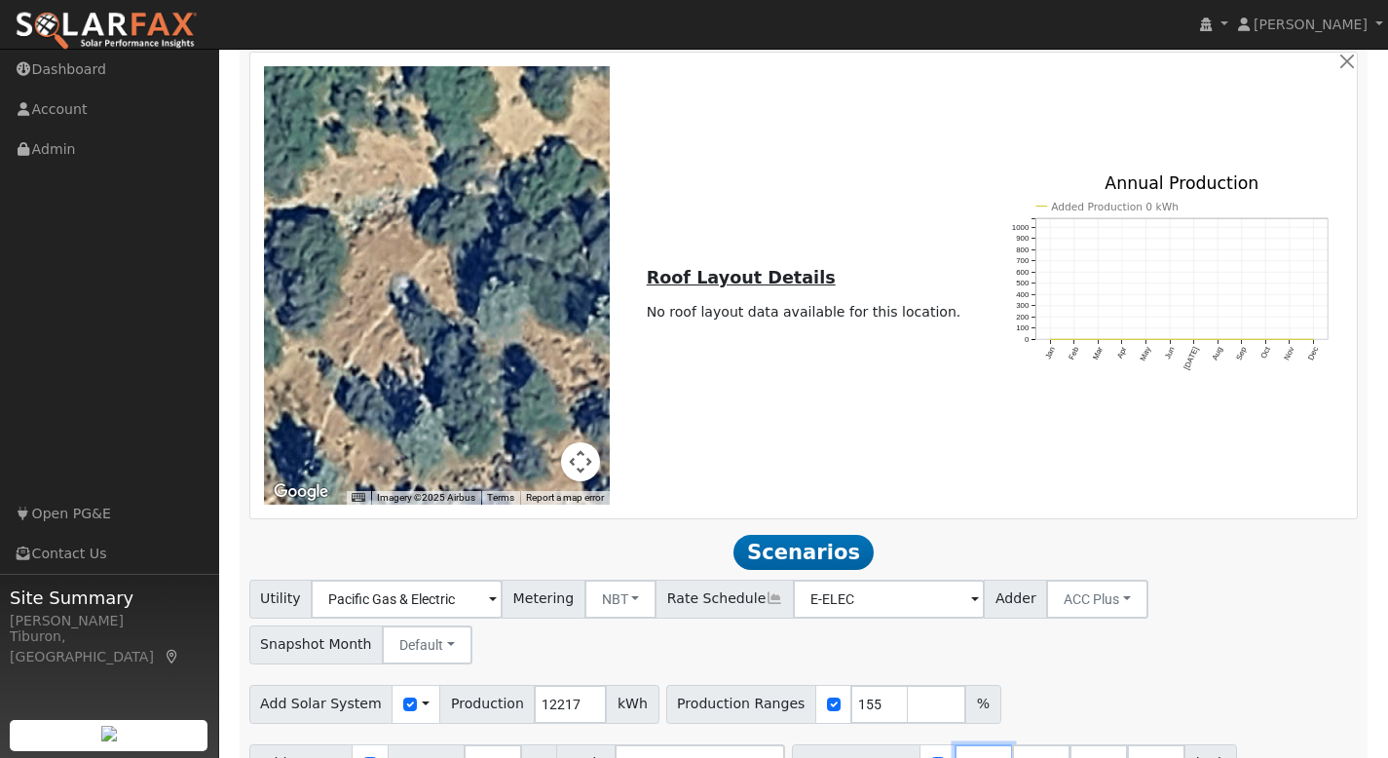
drag, startPoint x: 975, startPoint y: 716, endPoint x: 913, endPoint y: 716, distance: 62.3
click at [914, 744] on div "Battery Ranges 13.5 Overrides Reserve % Mode None None Self Consumption Peak Sa…" at bounding box center [1014, 763] width 445 height 39
type input "27"
drag, startPoint x: 1024, startPoint y: 714, endPoint x: 916, endPoint y: 724, distance: 108.5
click at [966, 744] on div "Battery Ranges 27 Overrides Reserve % Mode None None Self Consumption Peak Savi…" at bounding box center [1014, 763] width 445 height 39
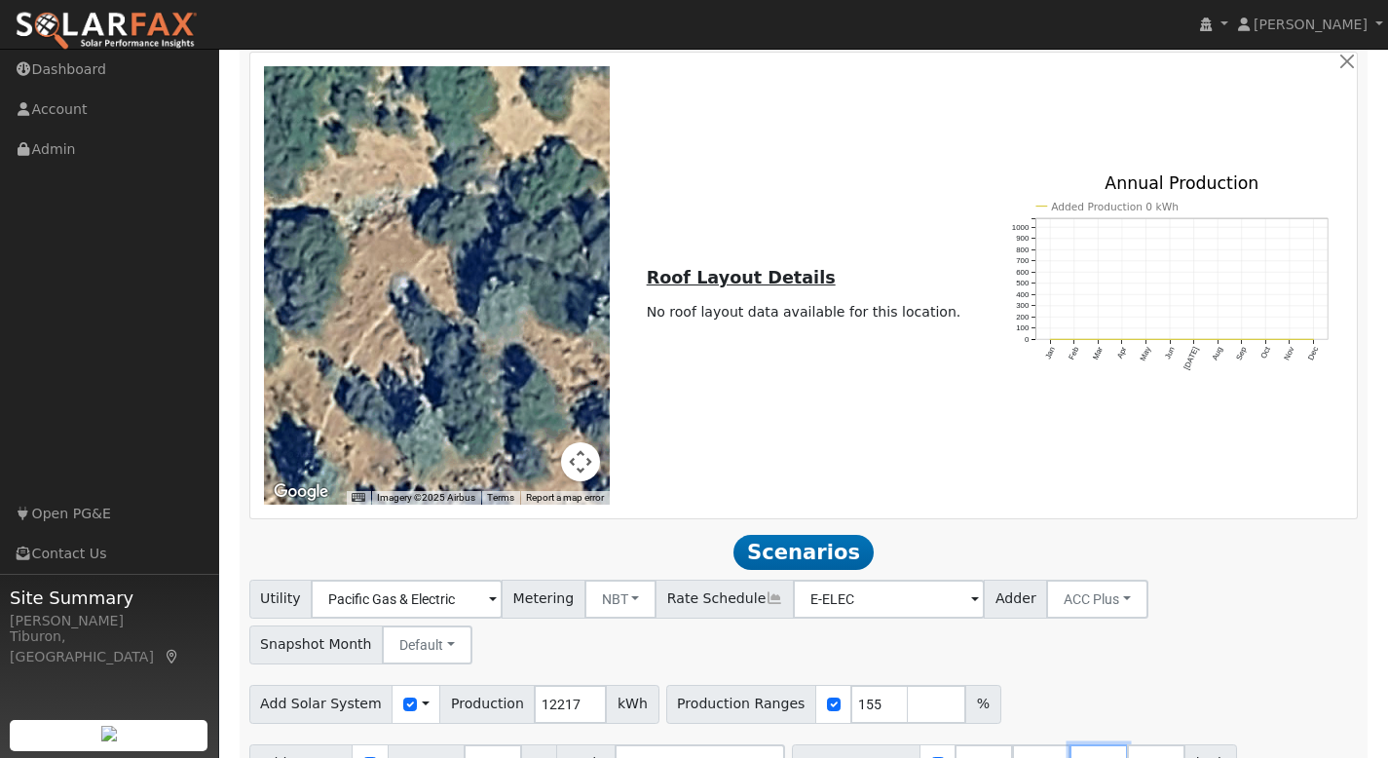
drag, startPoint x: 1089, startPoint y: 715, endPoint x: 1044, endPoint y: 715, distance: 44.8
click at [1069, 744] on input "40.5" at bounding box center [1098, 763] width 58 height 39
drag, startPoint x: 1026, startPoint y: 717, endPoint x: 986, endPoint y: 721, distance: 40.1
click at [986, 744] on div "Battery Ranges 27 Overrides Reserve % Mode None None Self Consumption Peak Savi…" at bounding box center [986, 763] width 388 height 39
type input "30"
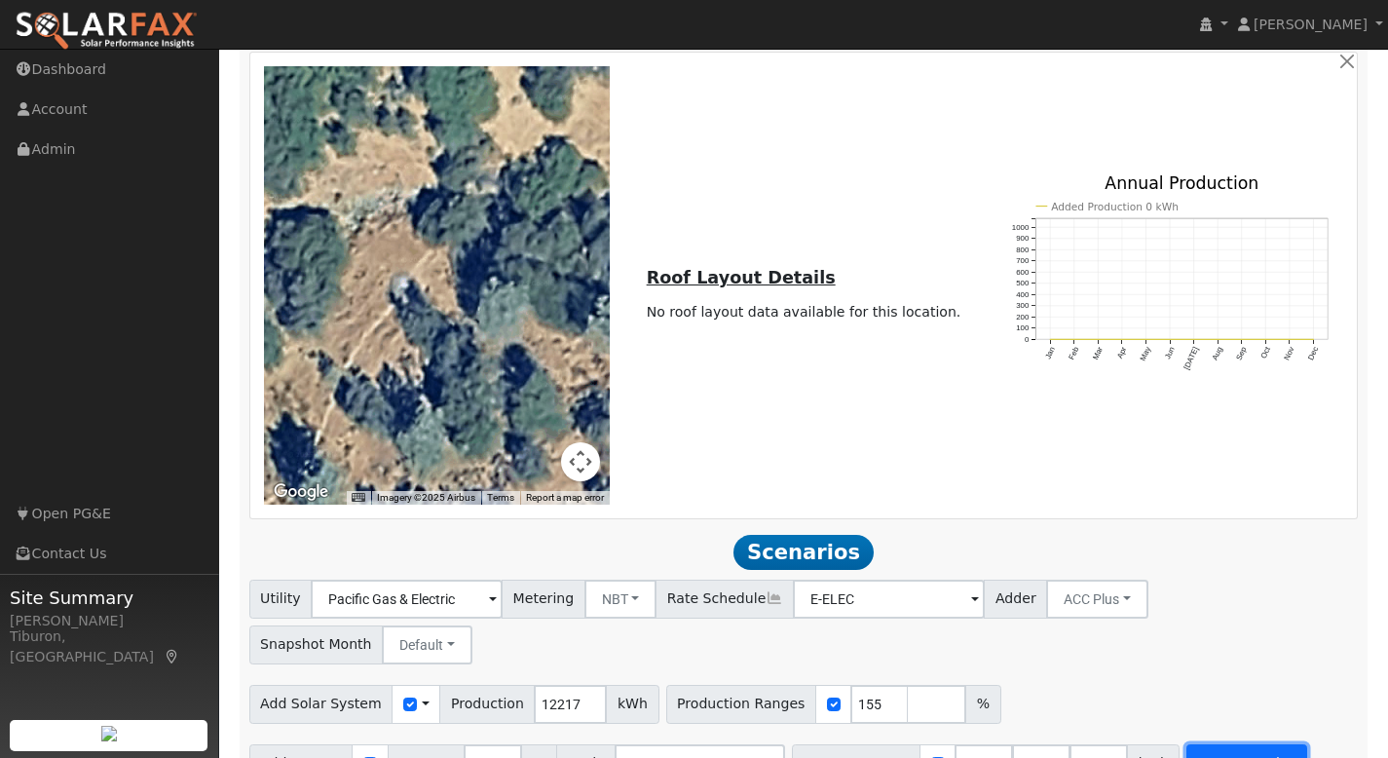
click at [1231, 744] on button "Run Scenarios" at bounding box center [1246, 763] width 120 height 39
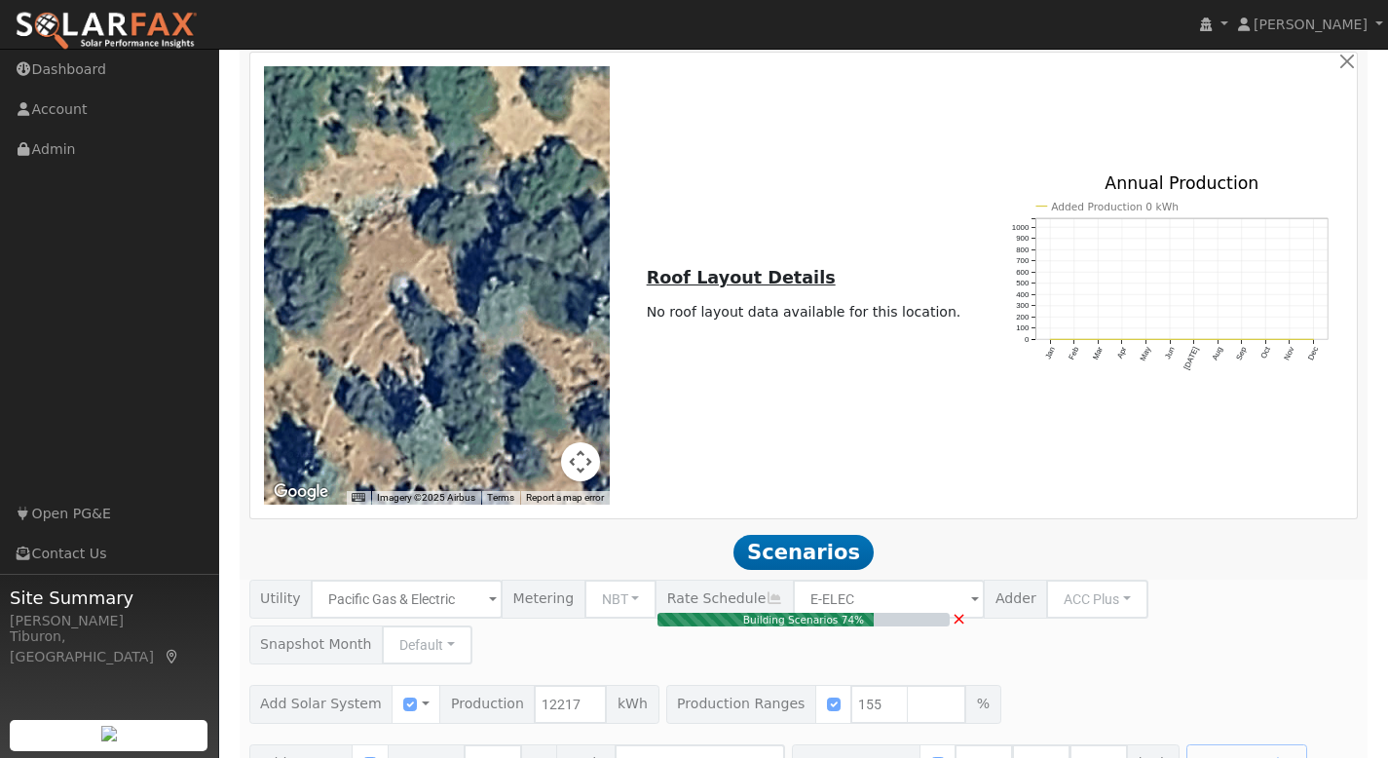
type input "12.6"
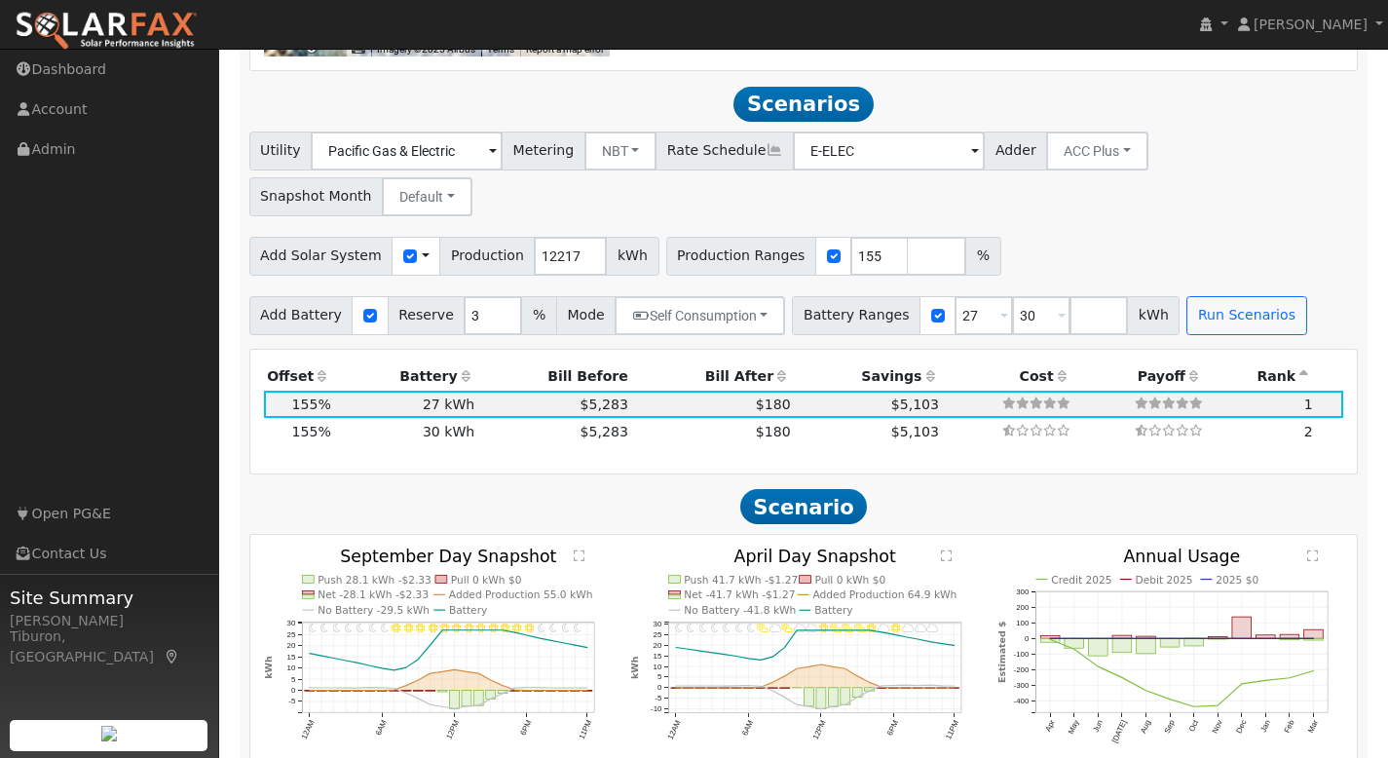
scroll to position [1537, 0]
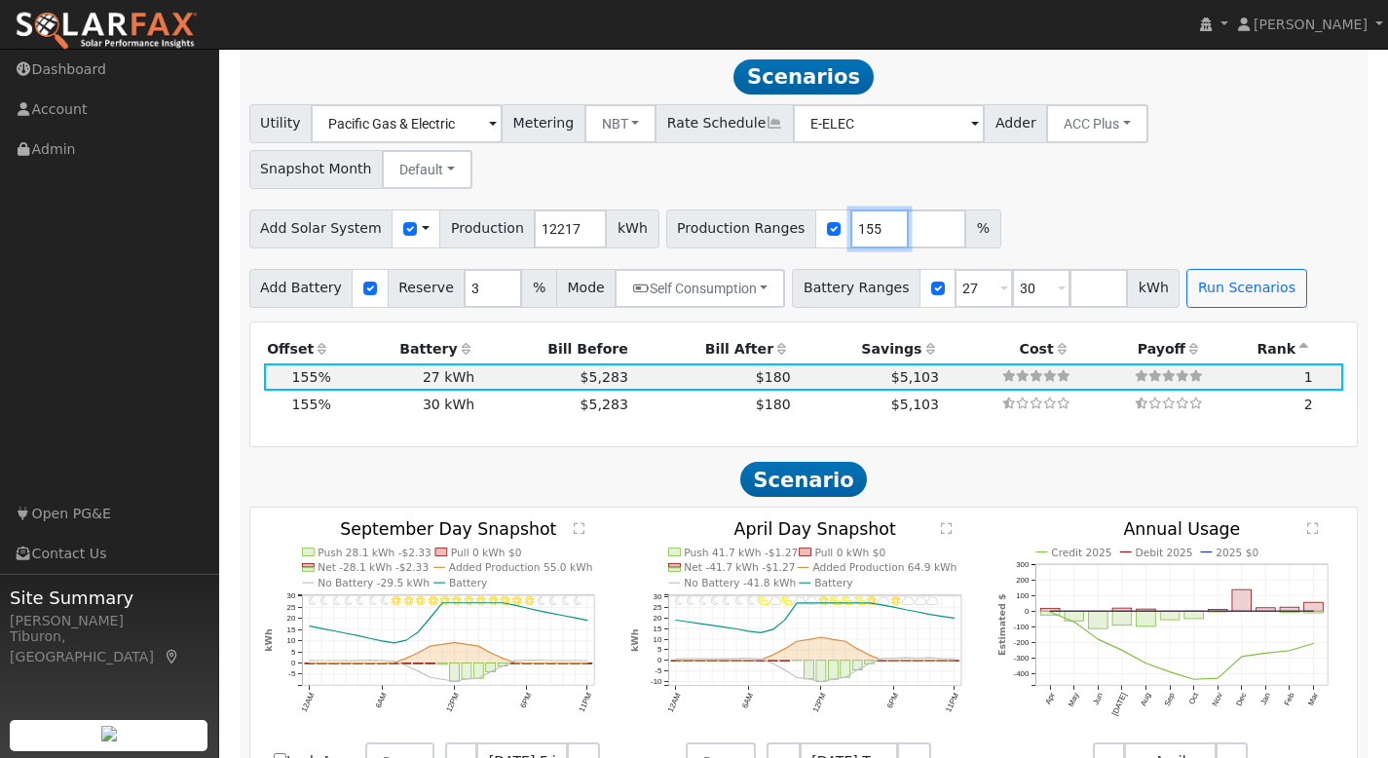
drag, startPoint x: 857, startPoint y: 180, endPoint x: 809, endPoint y: 184, distance: 47.9
click at [809, 209] on div "Production Ranges 155 %" at bounding box center [833, 228] width 335 height 39
type input "149.7"
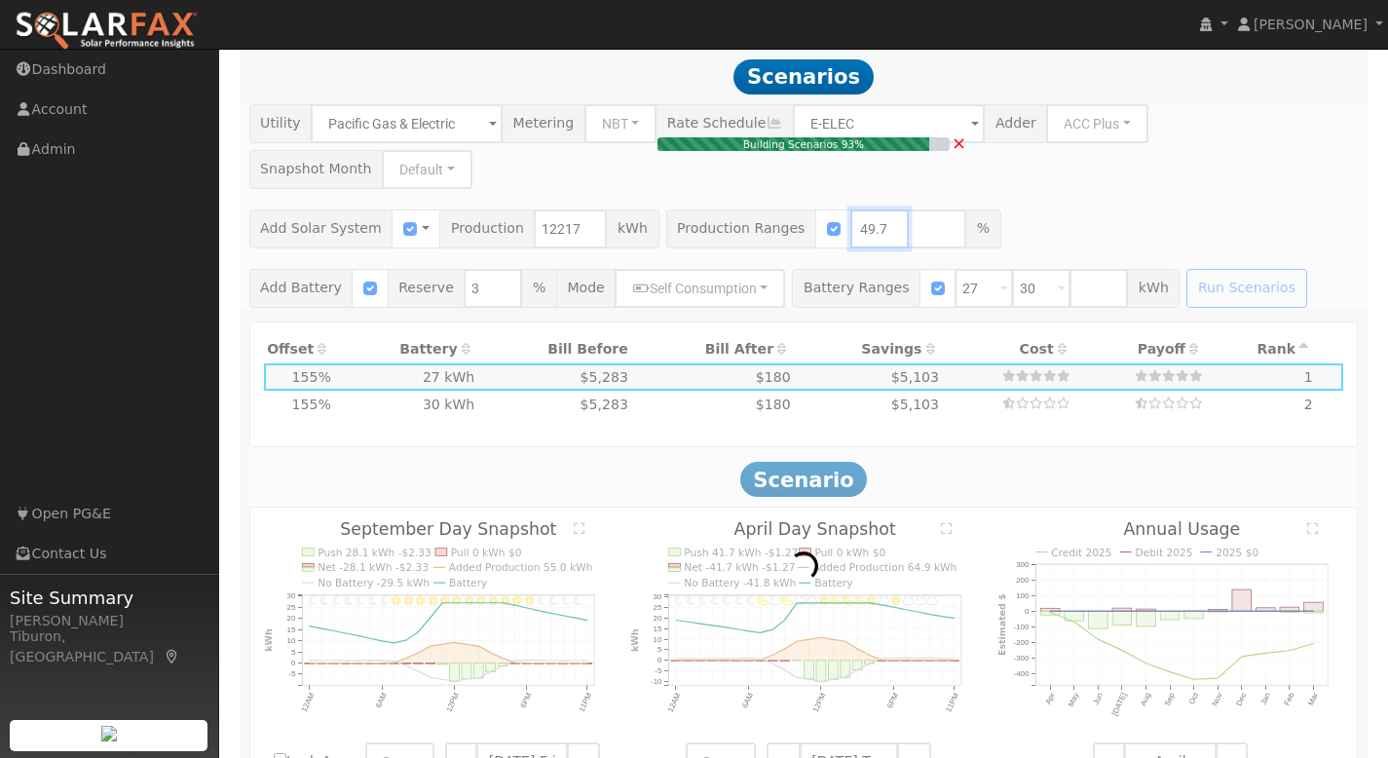
type input "12.2"
type input "$42,674"
type input "$22,522"
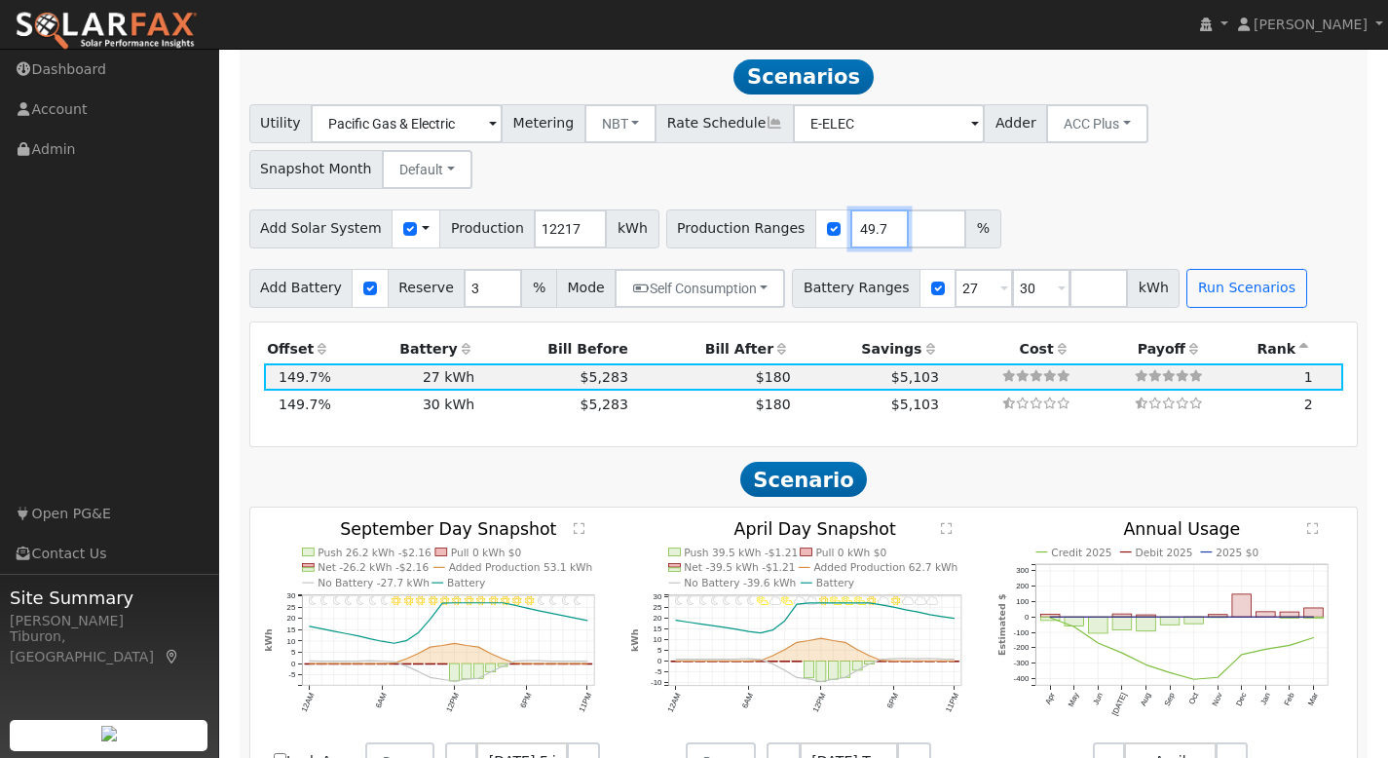
scroll to position [0, 0]
click at [577, 522] on text "" at bounding box center [580, 528] width 12 height 13
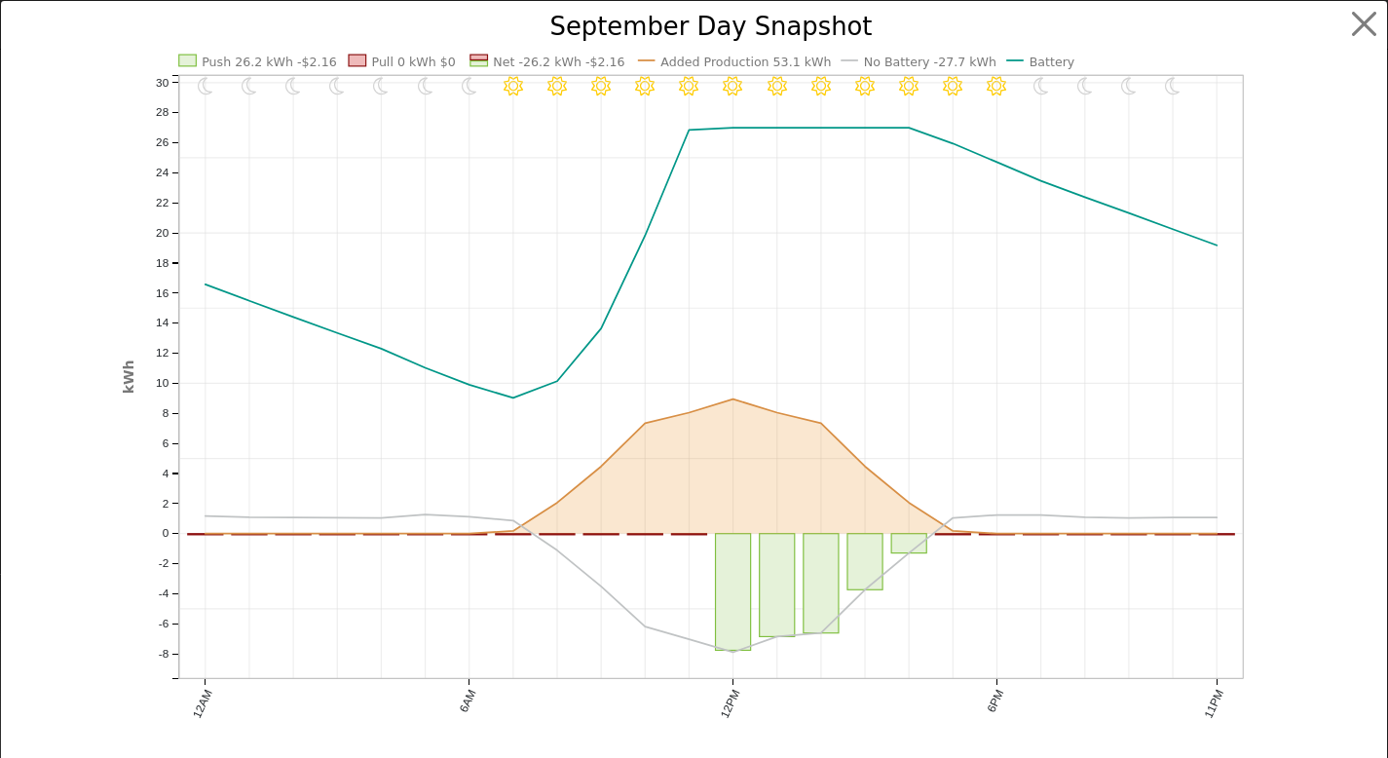
scroll to position [1543, 0]
click at [1367, 22] on button "button" at bounding box center [1379, 24] width 37 height 37
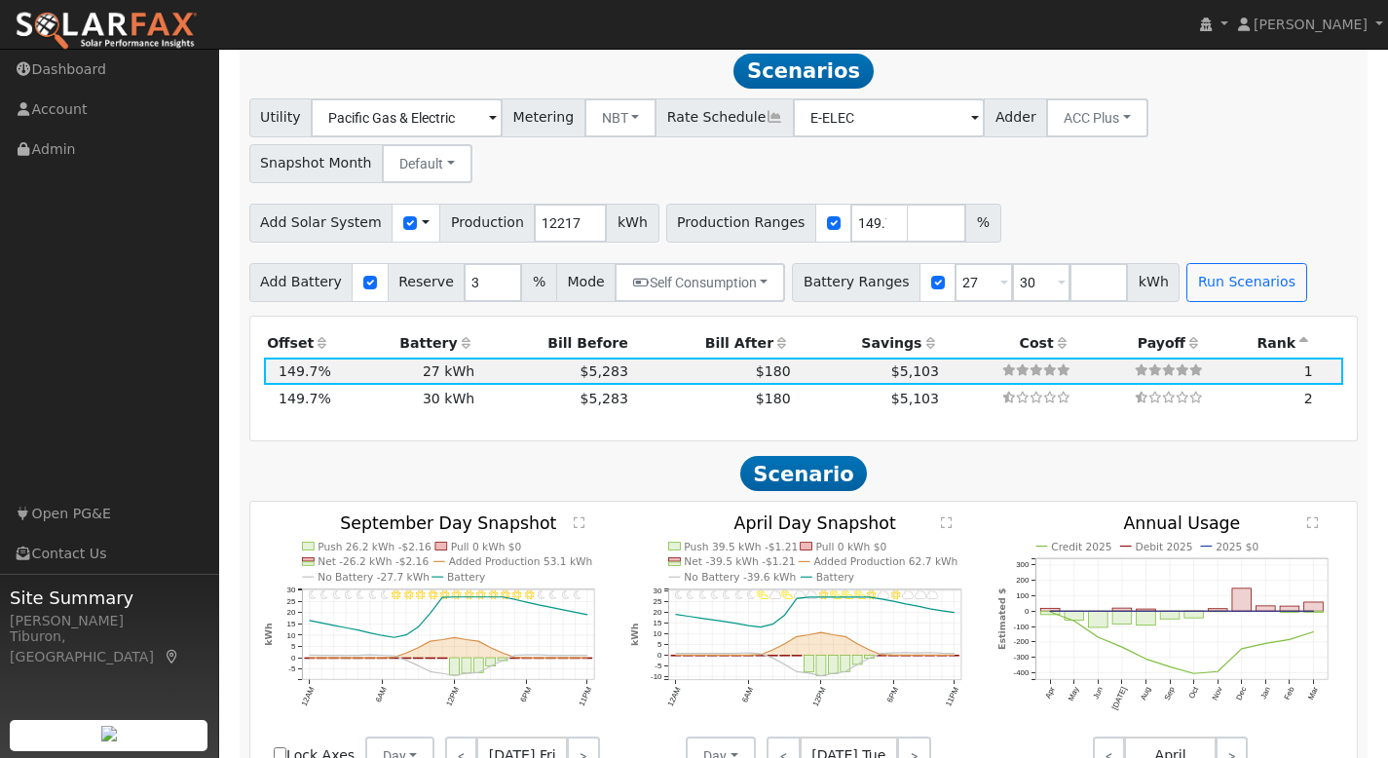
click at [947, 516] on text "" at bounding box center [947, 522] width 12 height 13
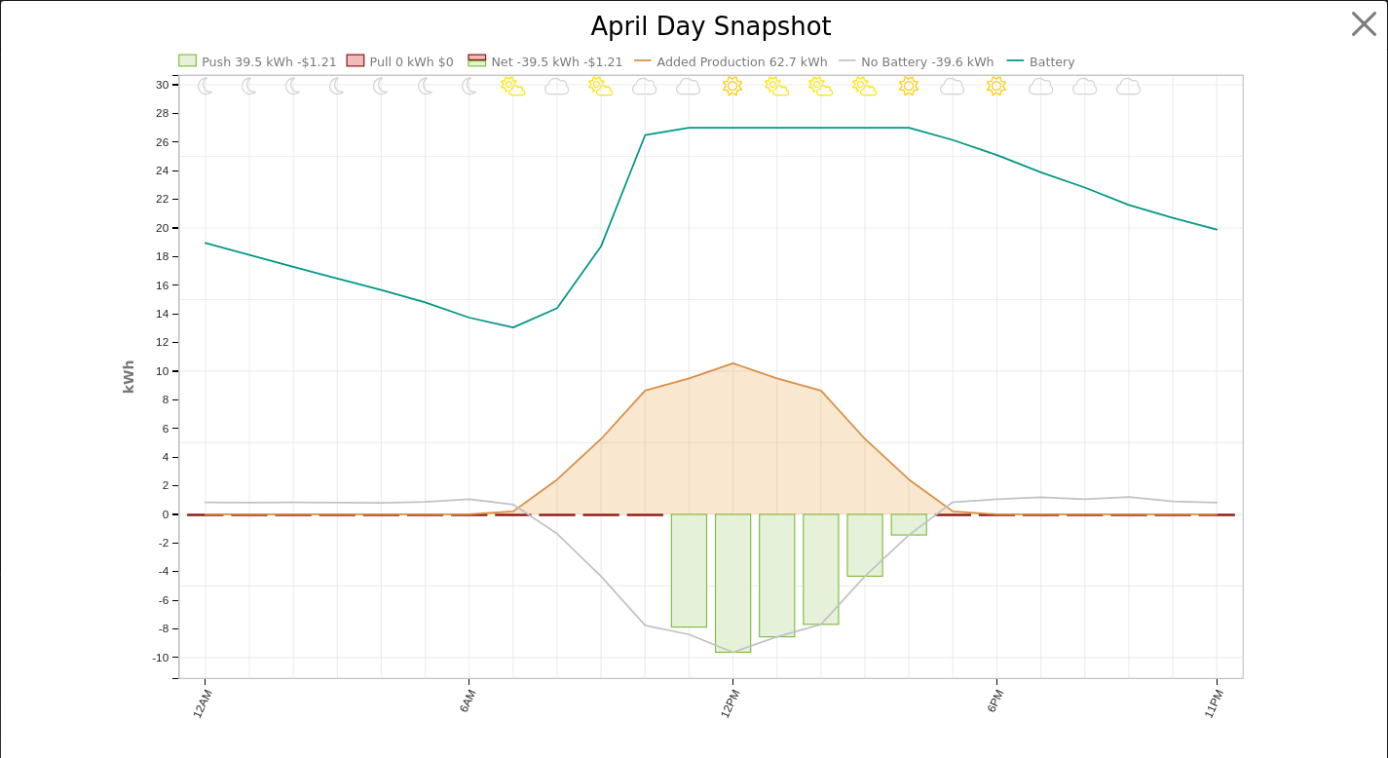
scroll to position [1549, 0]
click at [1370, 21] on button "button" at bounding box center [1379, 24] width 37 height 37
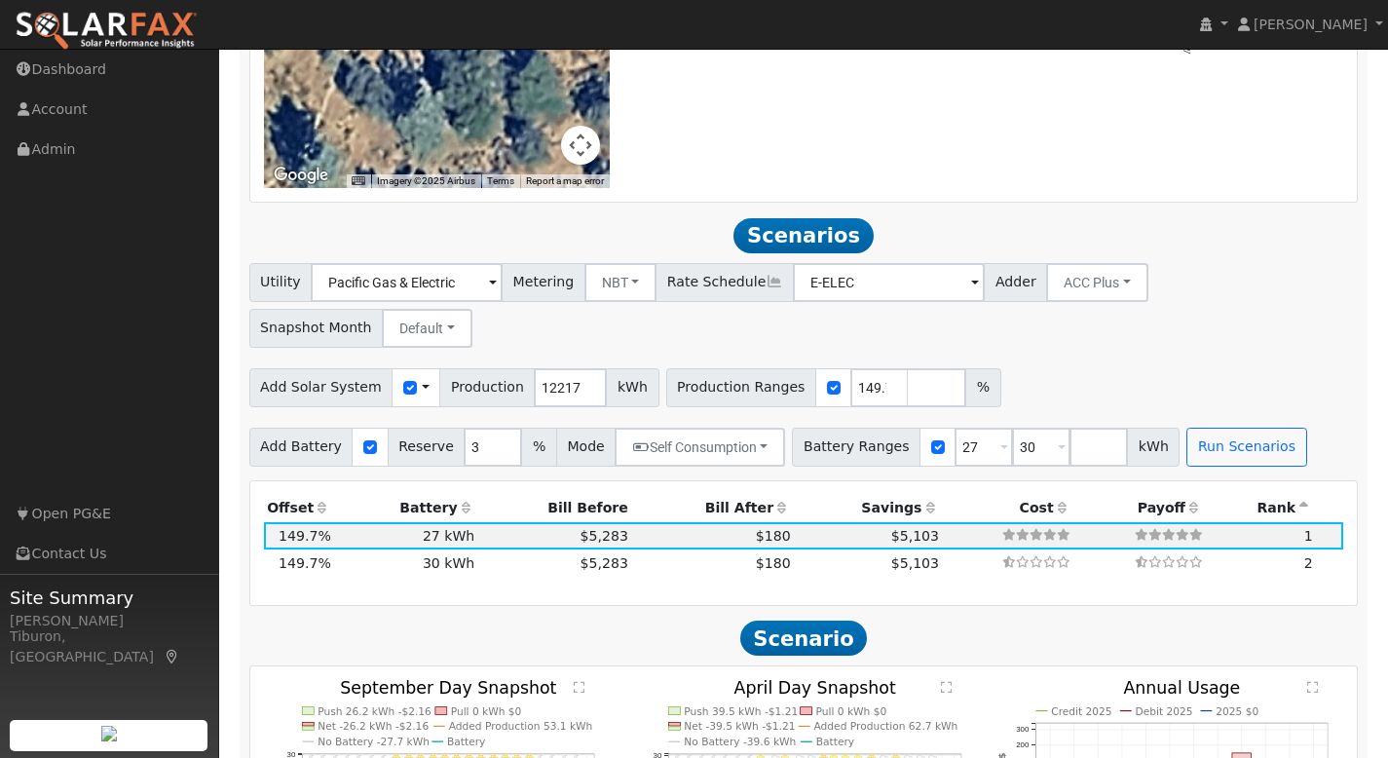
scroll to position [1382, 0]
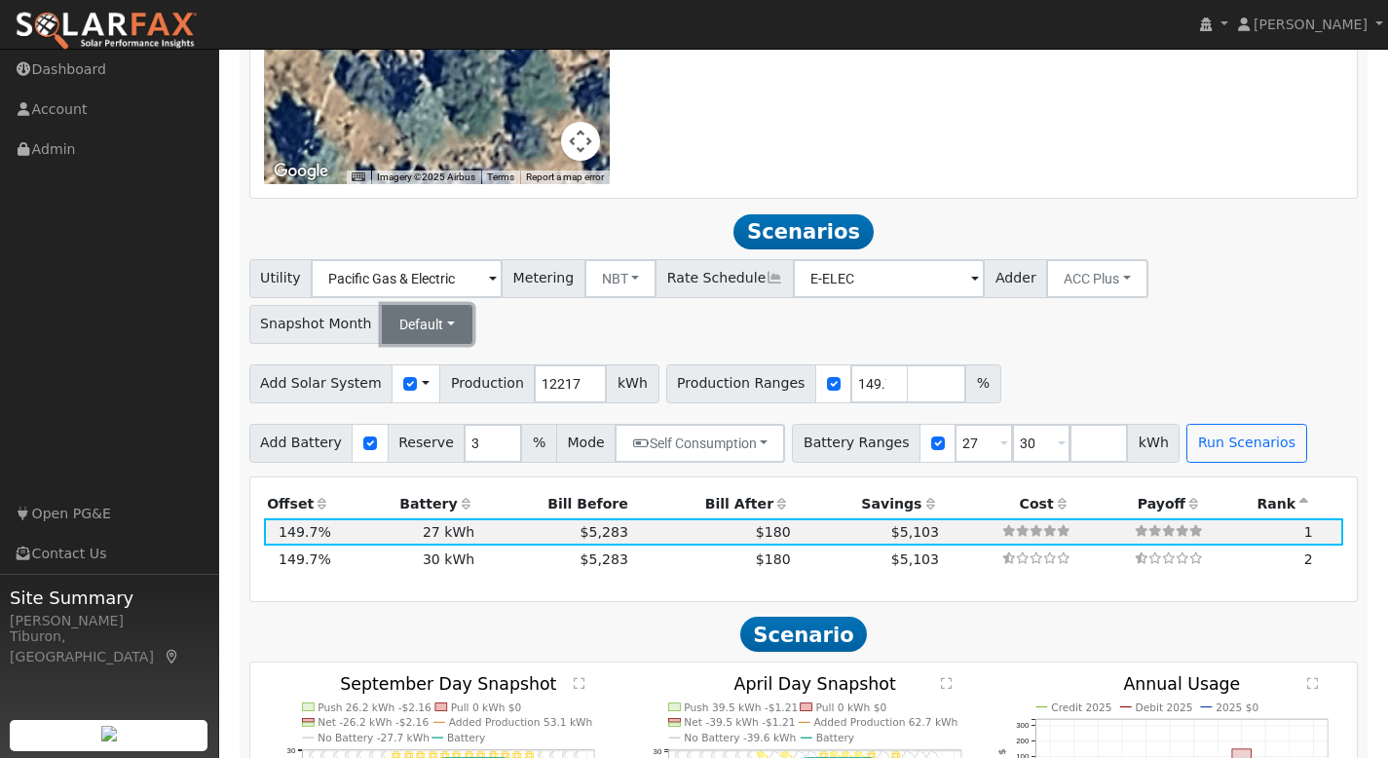
click at [472, 305] on button "Default" at bounding box center [427, 324] width 91 height 39
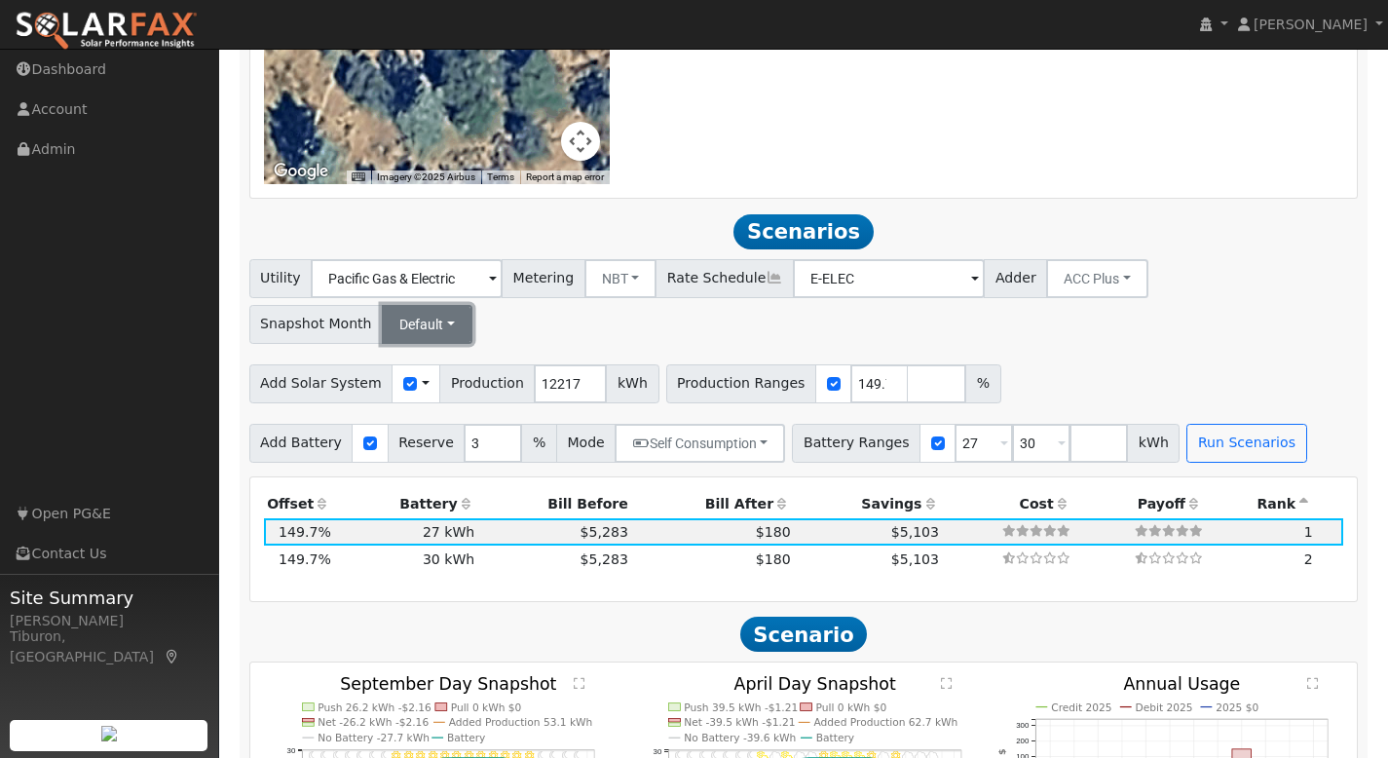
click at [472, 305] on button "Default" at bounding box center [427, 324] width 91 height 39
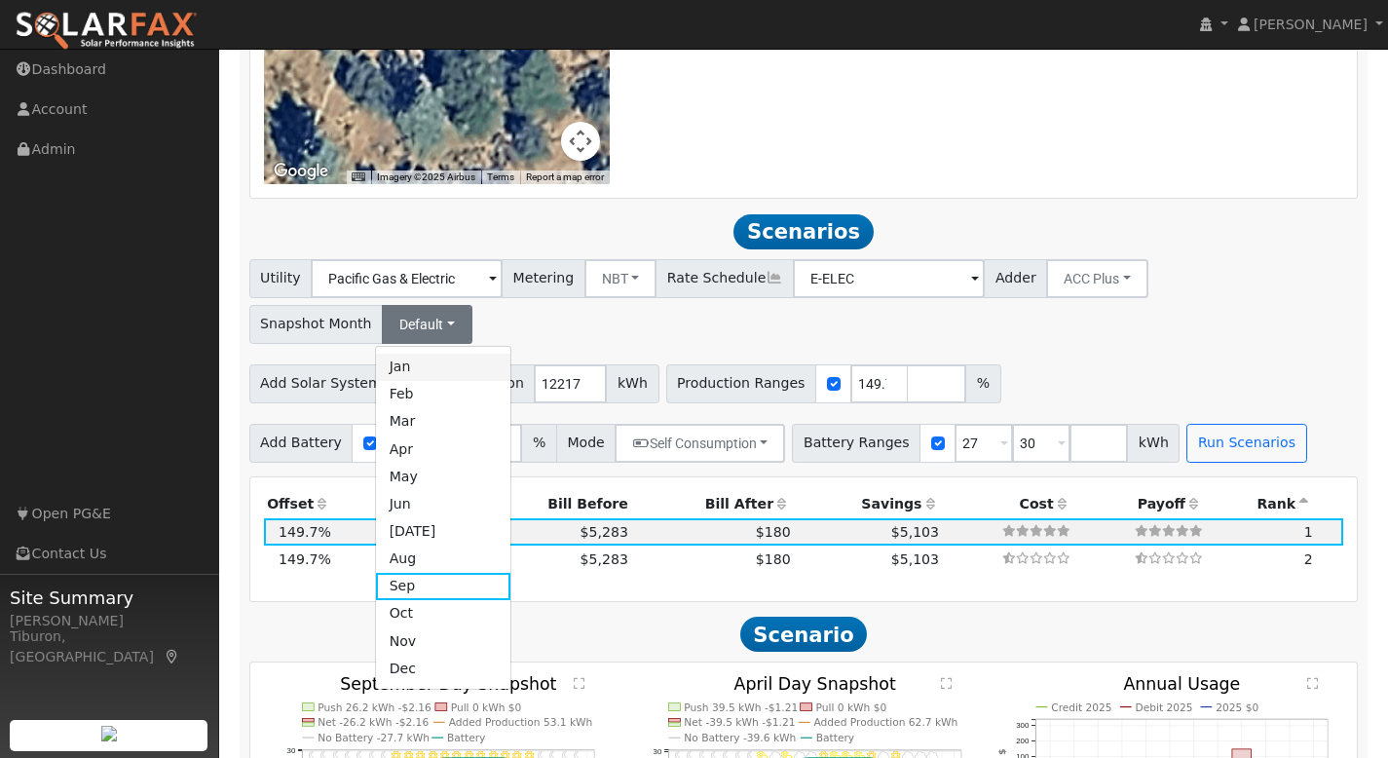
click at [511, 354] on link "Jan" at bounding box center [443, 367] width 135 height 27
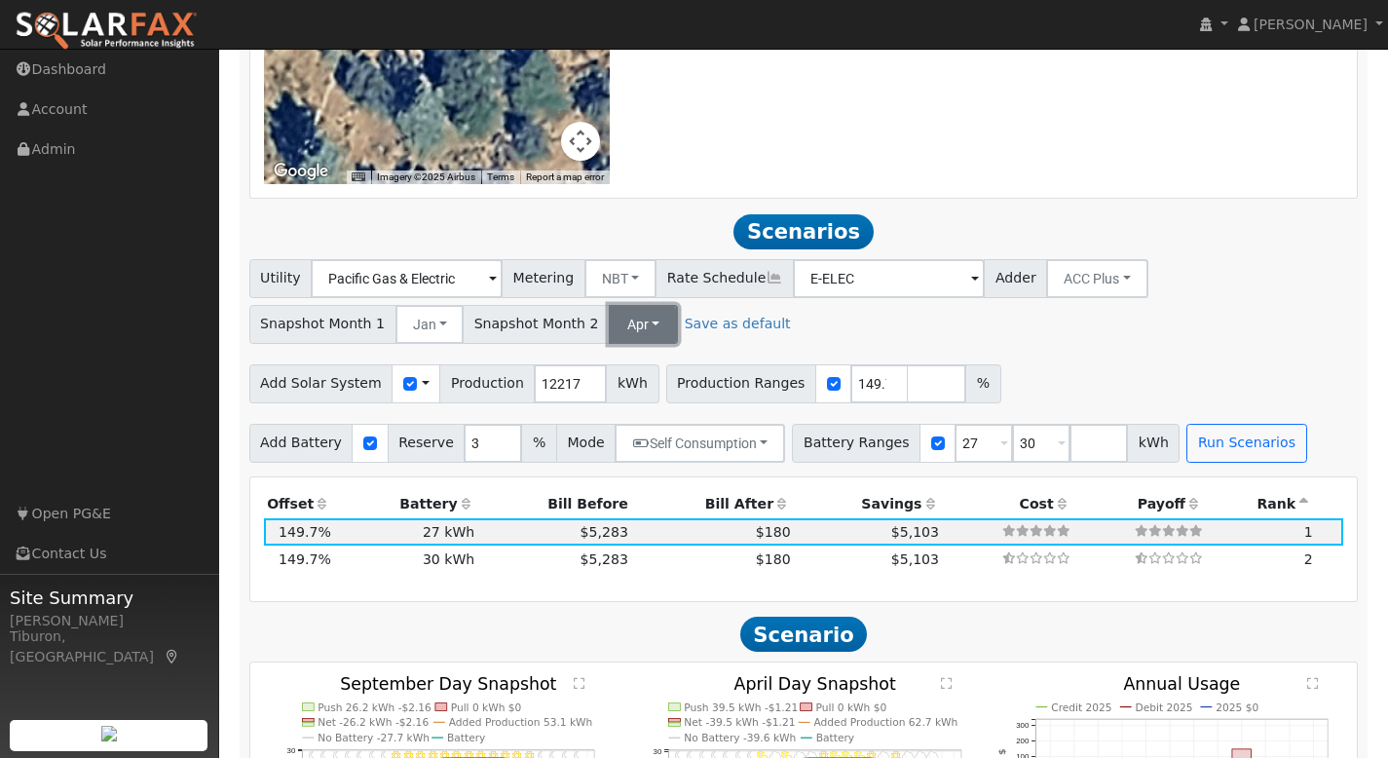
click at [622, 315] on button "Apr" at bounding box center [643, 324] width 69 height 39
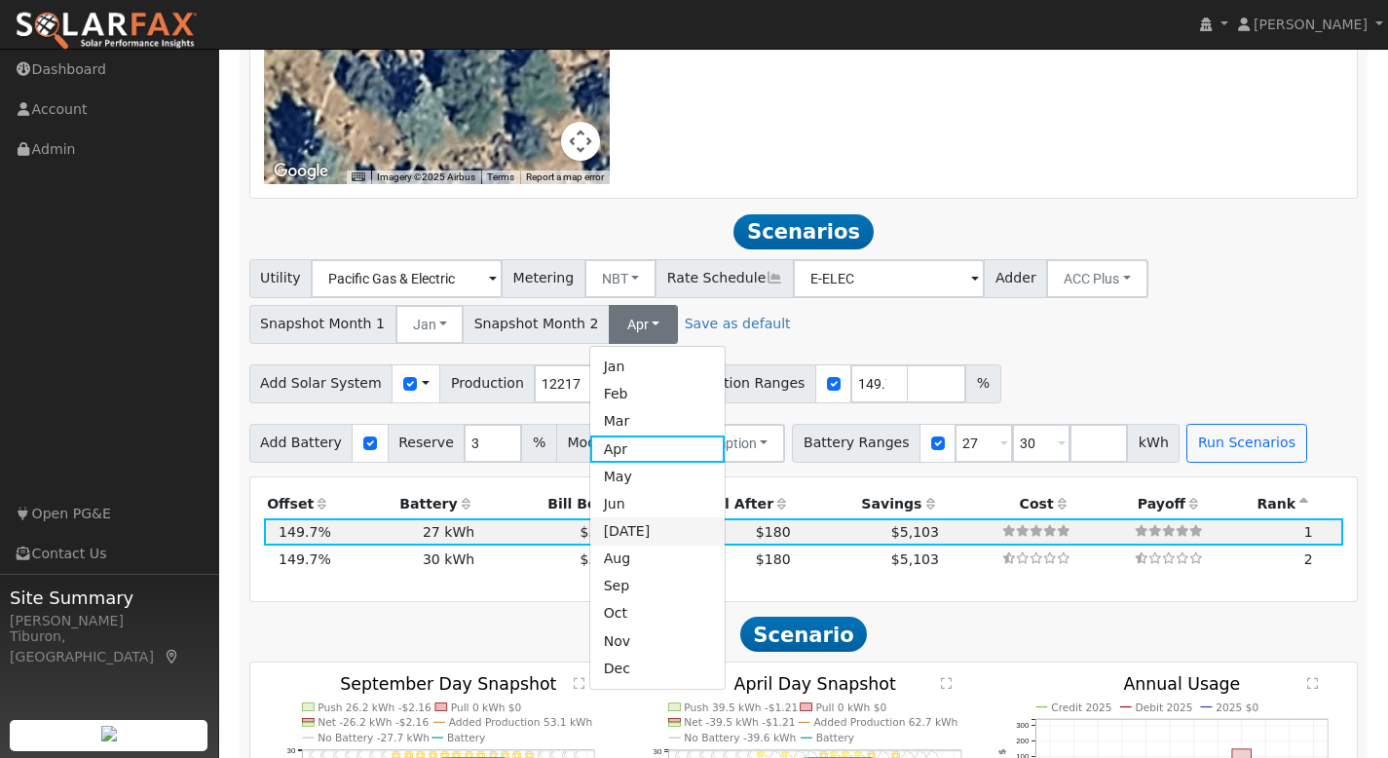
click at [632, 530] on link "Jul" at bounding box center [657, 530] width 135 height 27
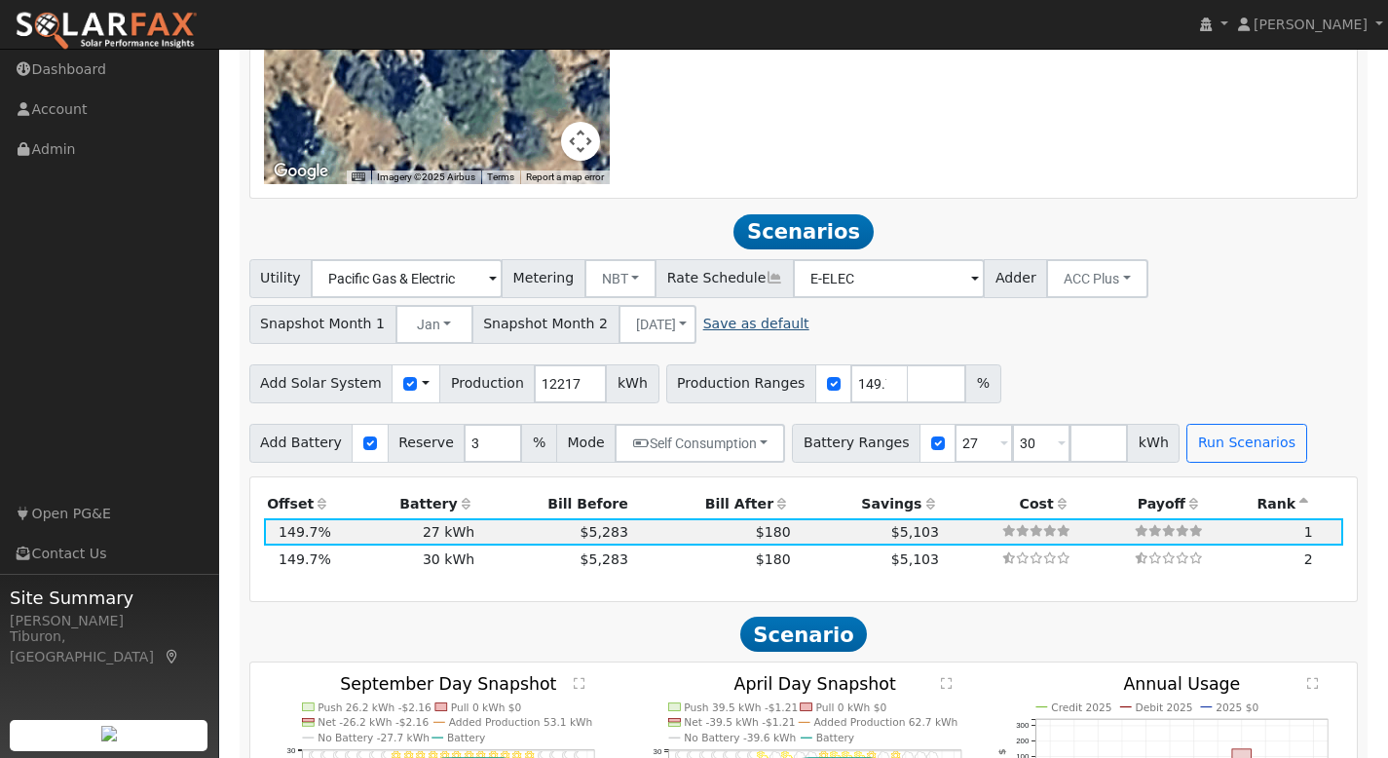
click at [703, 322] on link "Save as default" at bounding box center [756, 324] width 106 height 20
click at [1228, 446] on button "Run Scenarios" at bounding box center [1246, 443] width 120 height 39
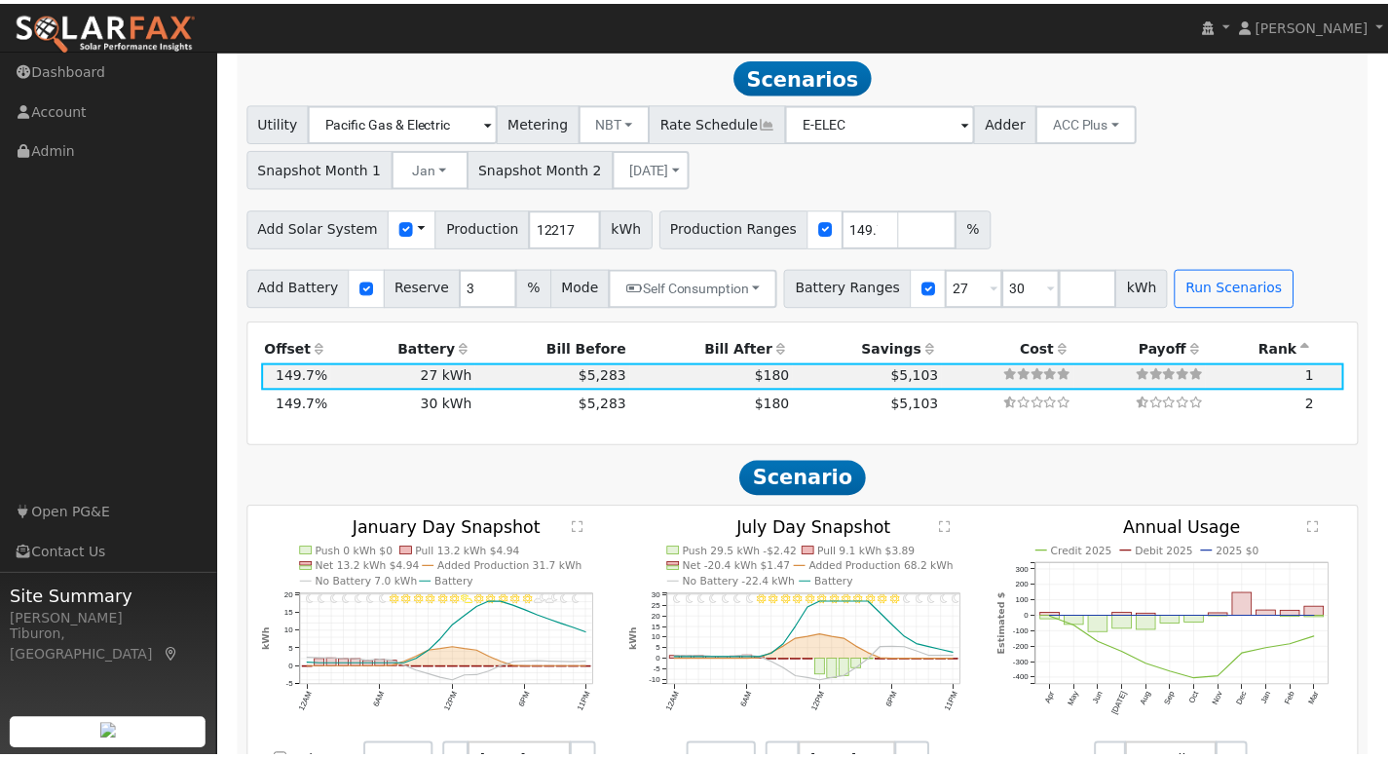
scroll to position [1537, 0]
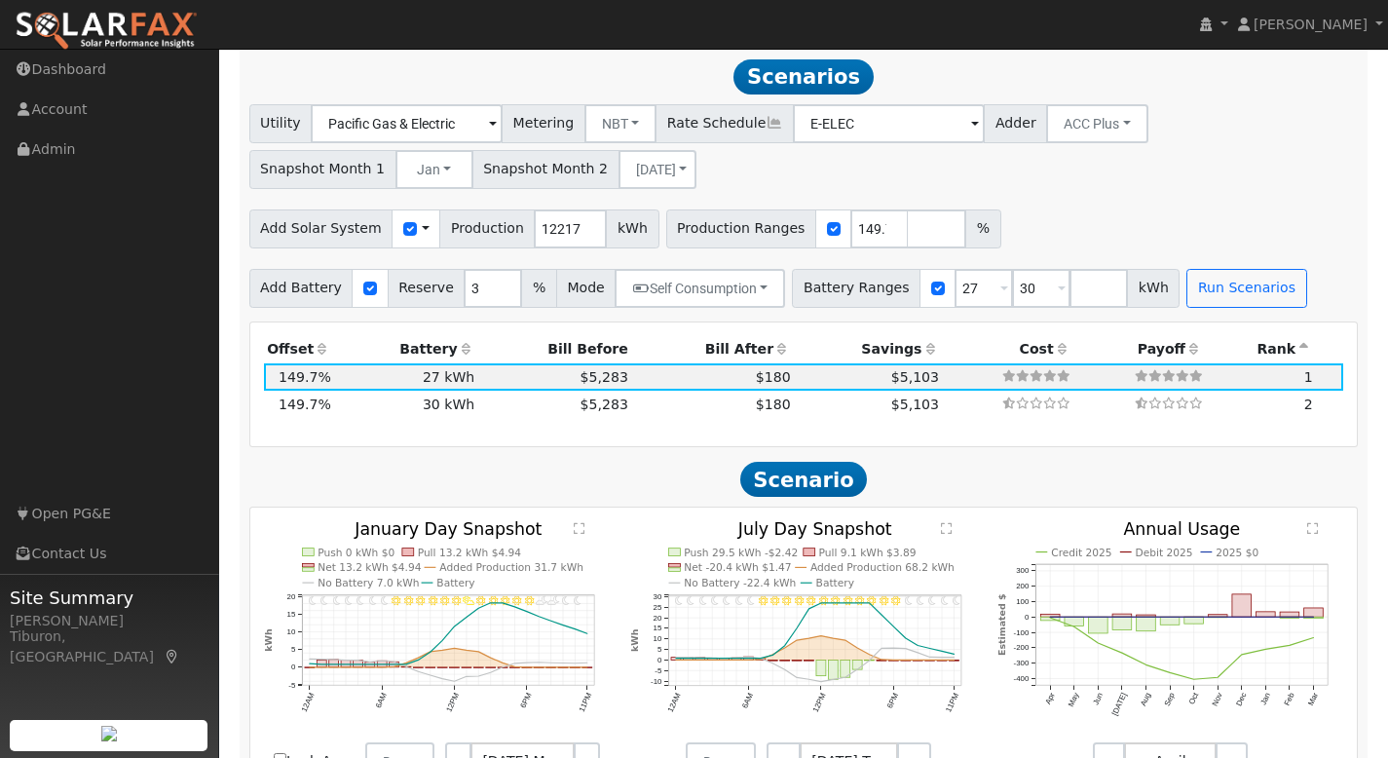
click at [580, 525] on text "" at bounding box center [580, 528] width 12 height 13
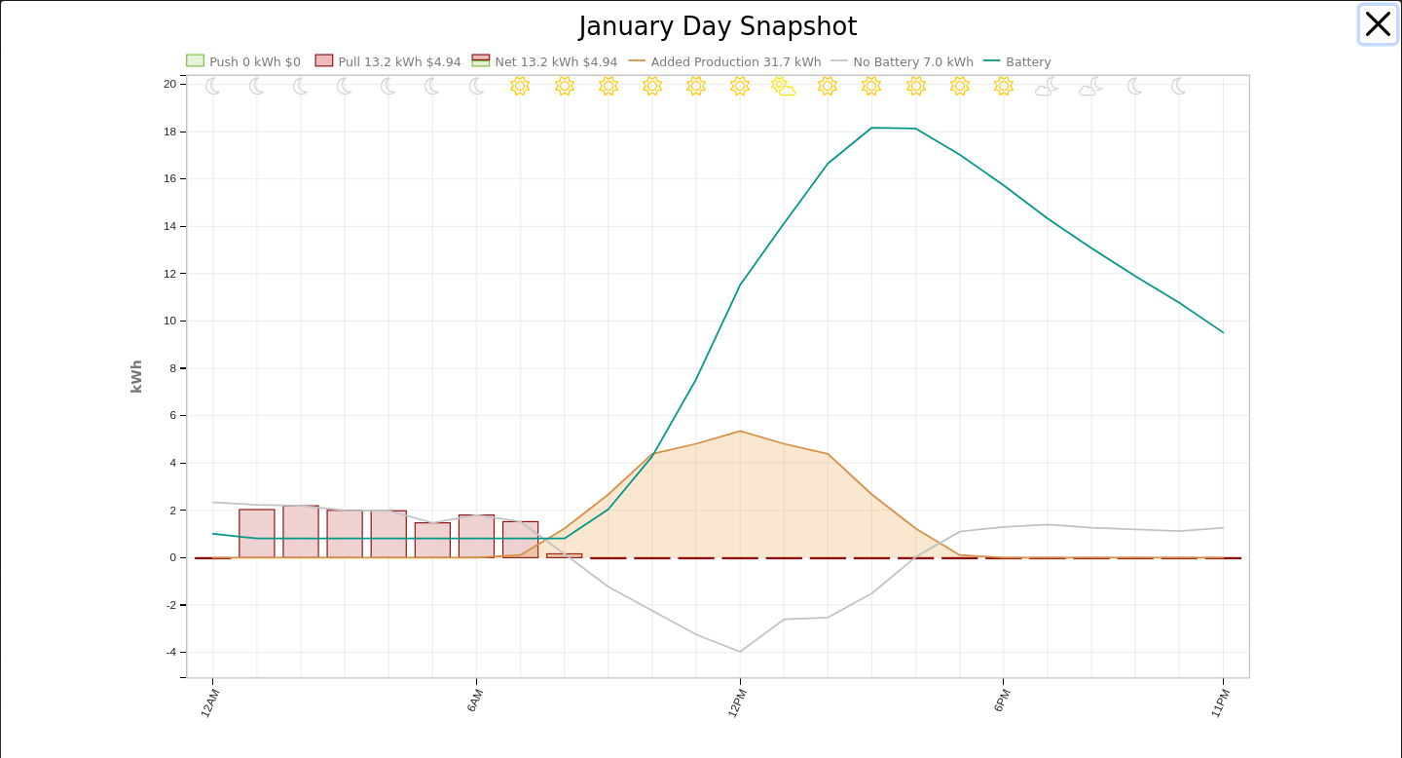
click at [1363, 21] on button "button" at bounding box center [1379, 24] width 37 height 37
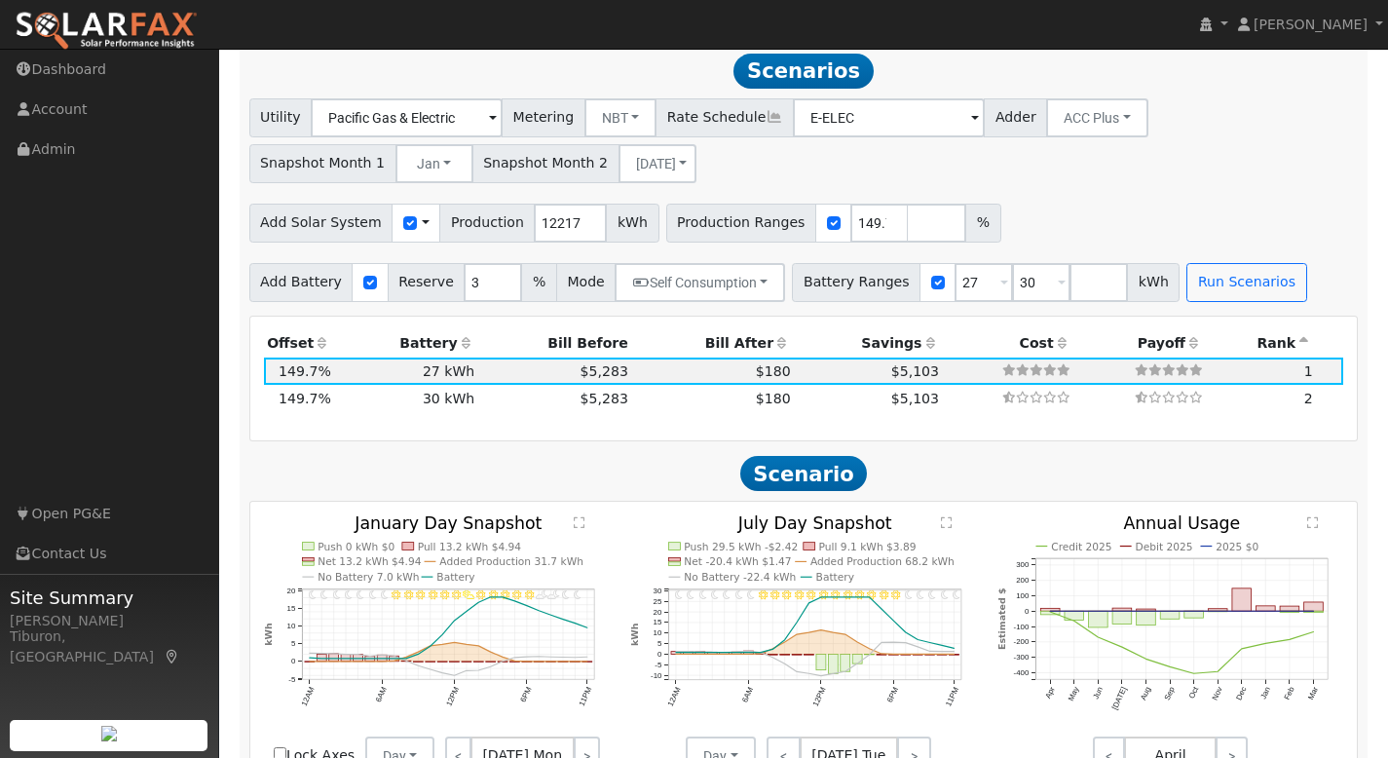
click at [946, 523] on text "" at bounding box center [947, 522] width 12 height 13
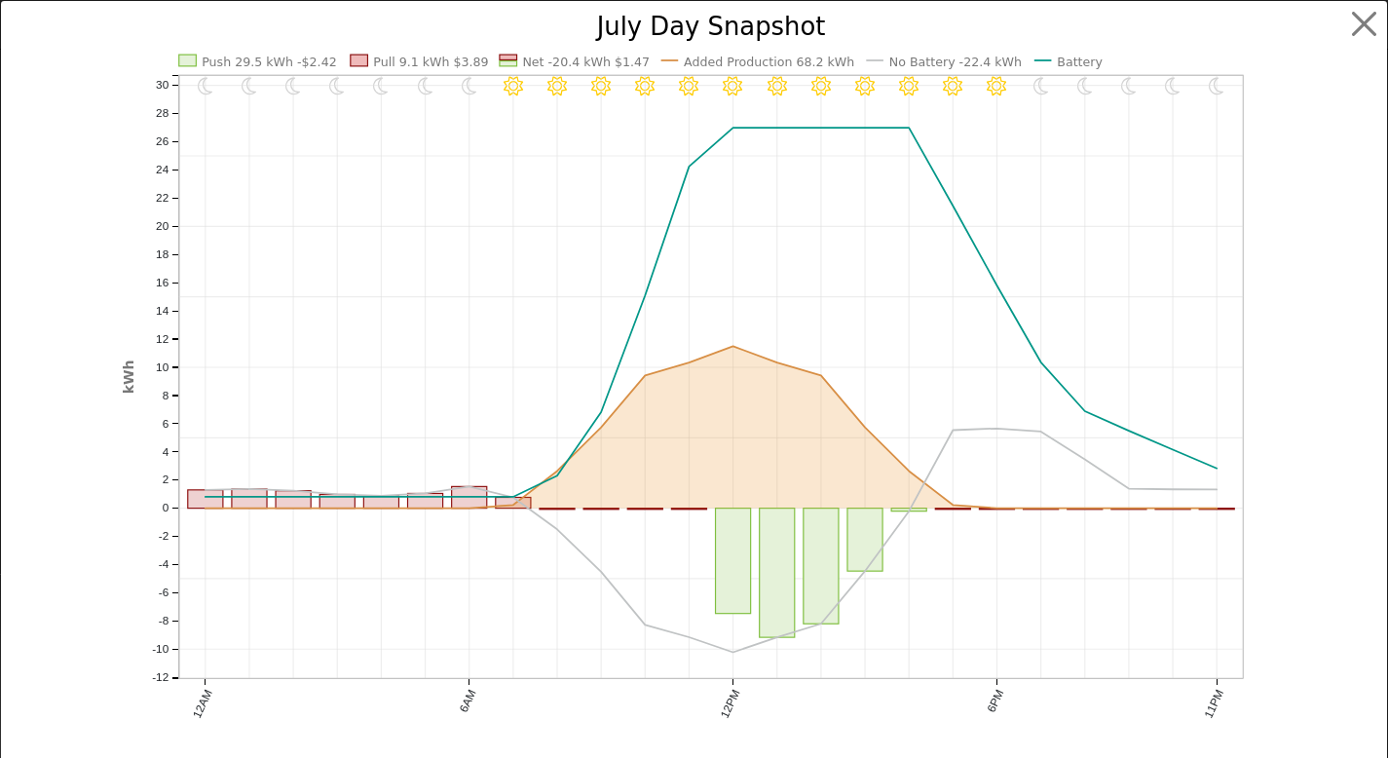
scroll to position [1549, 0]
click at [1361, 23] on button "button" at bounding box center [1379, 24] width 37 height 37
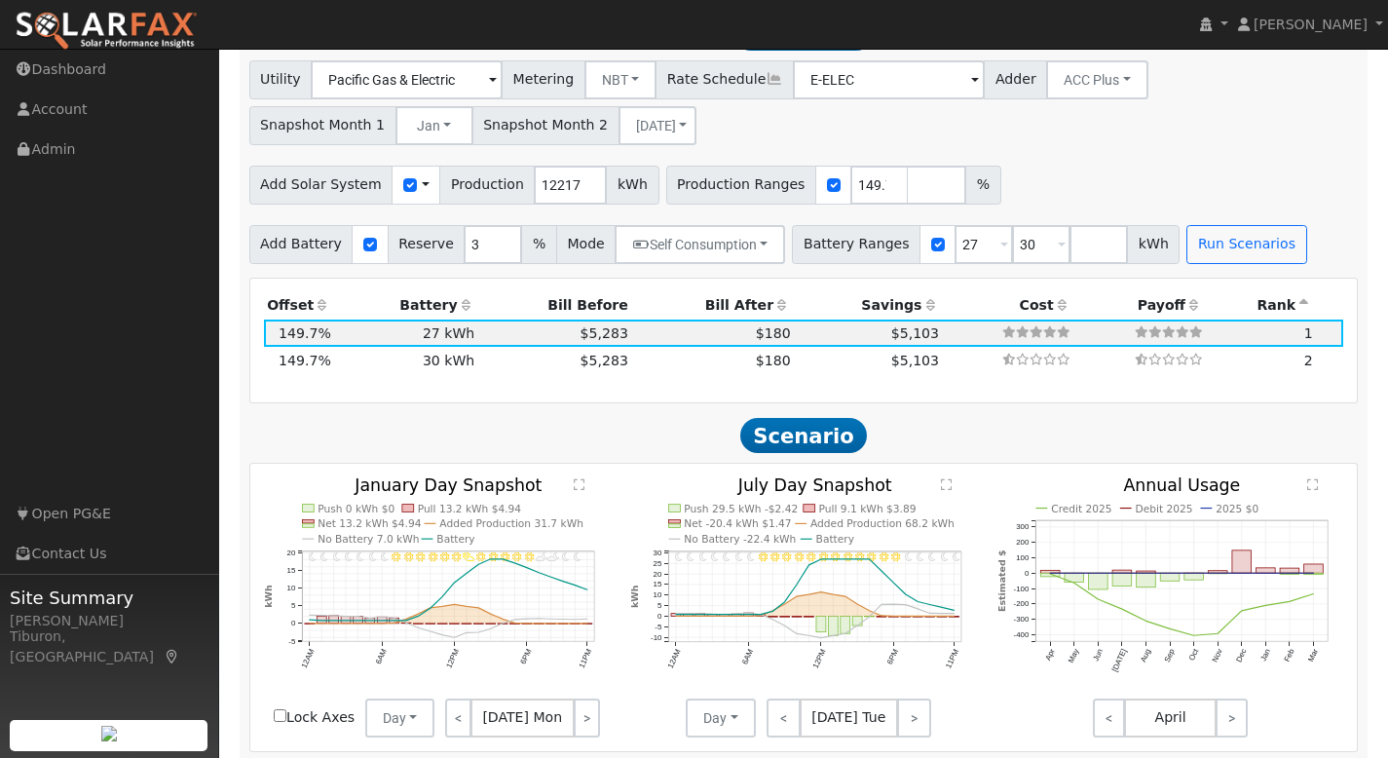
scroll to position [1617, 0]
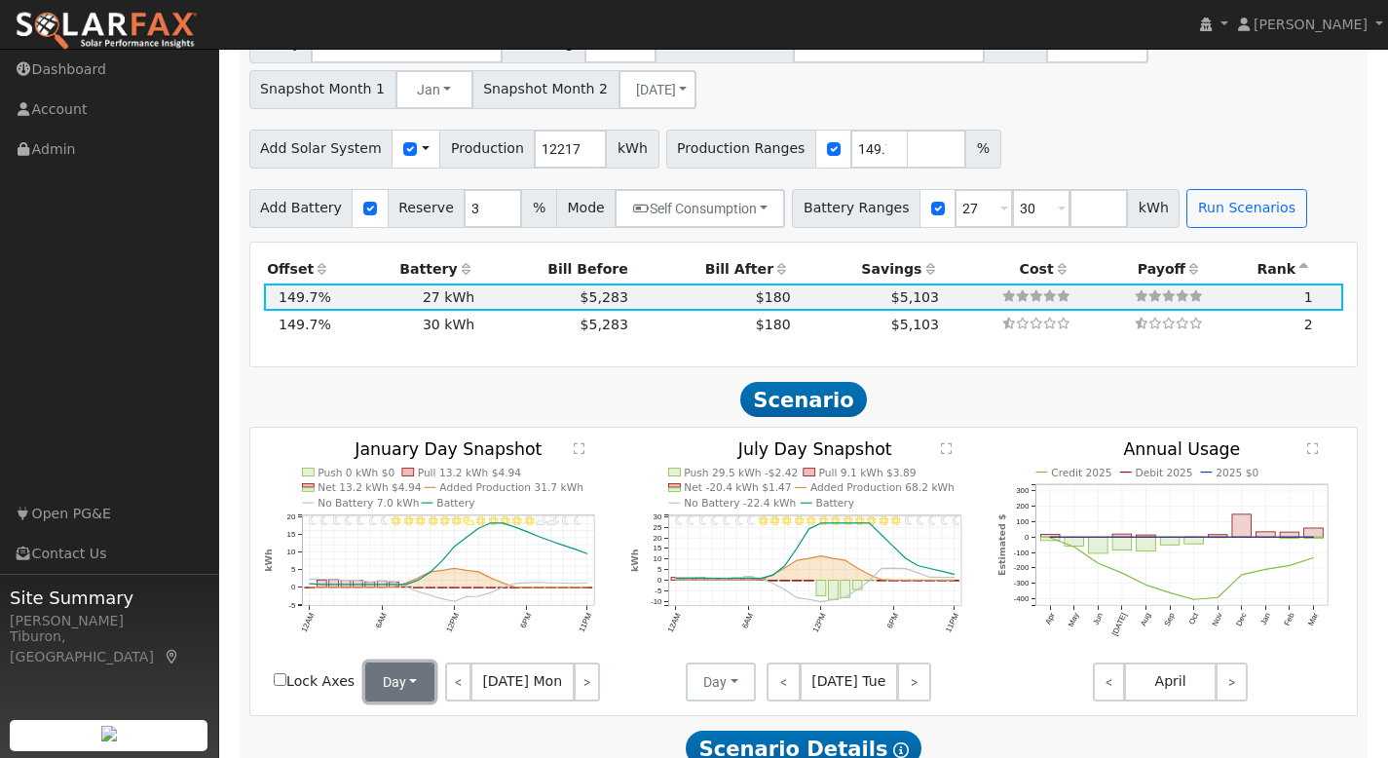
click at [392, 690] on button "Day" at bounding box center [400, 681] width 70 height 39
click at [422, 636] on link "Month Average" at bounding box center [433, 638] width 135 height 27
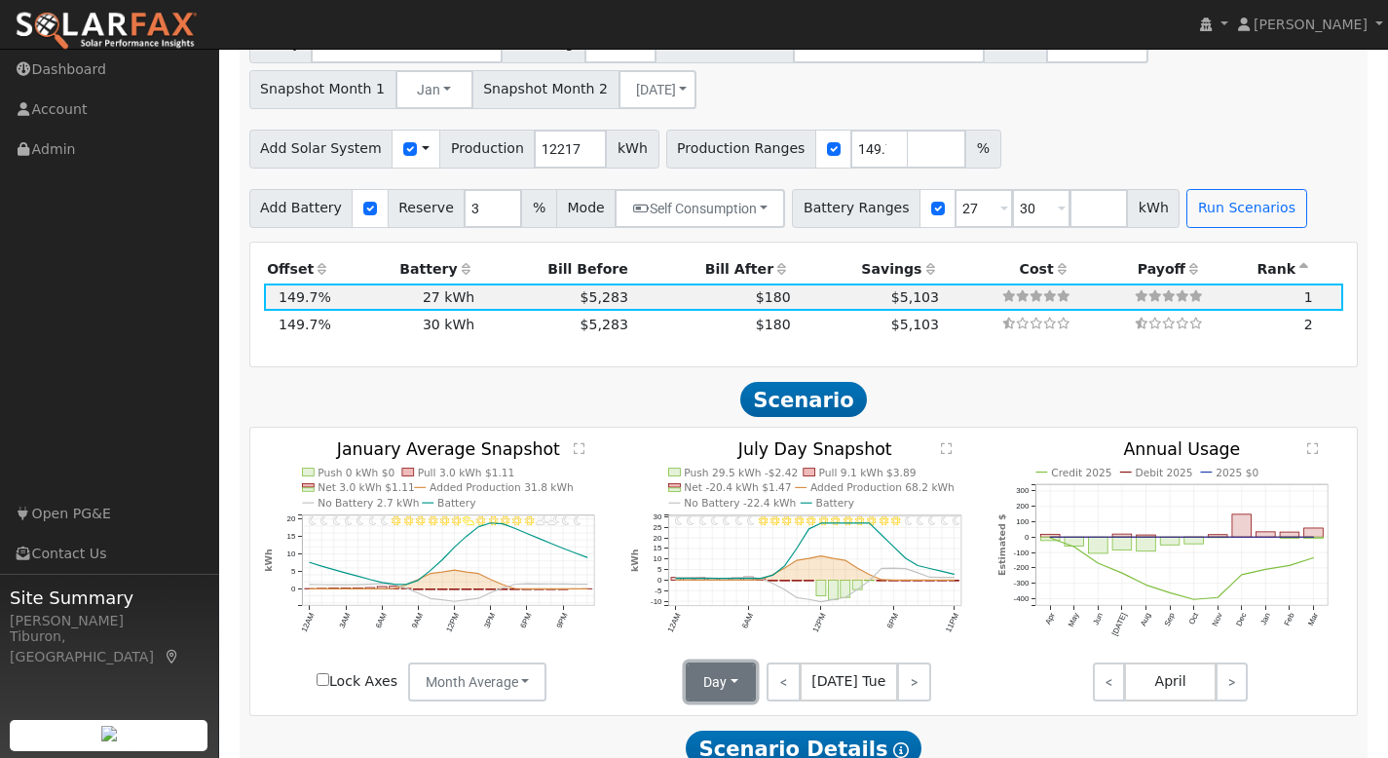
click at [734, 682] on button "Day" at bounding box center [721, 681] width 70 height 39
click at [729, 637] on link "Month Average" at bounding box center [755, 638] width 135 height 27
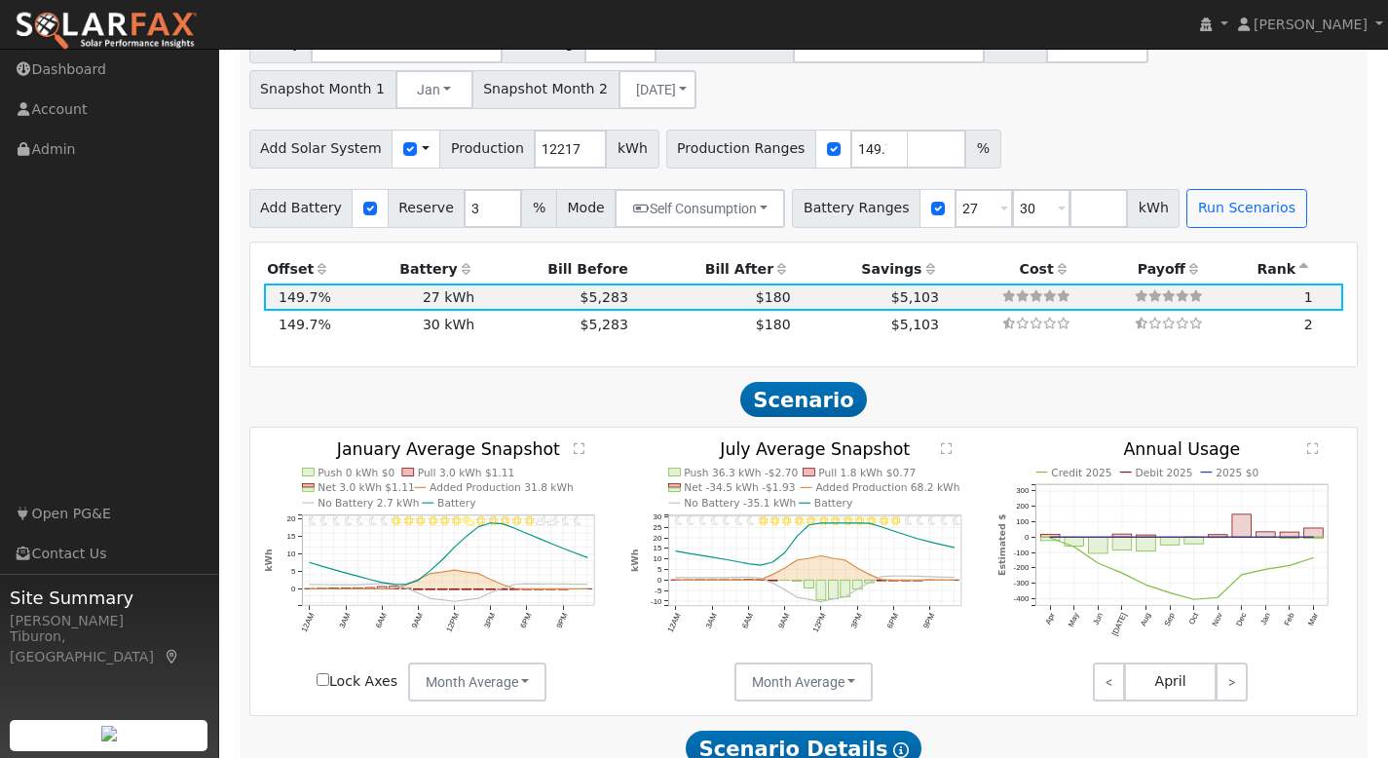
click at [325, 680] on input "Lock Axes" at bounding box center [323, 679] width 13 height 13
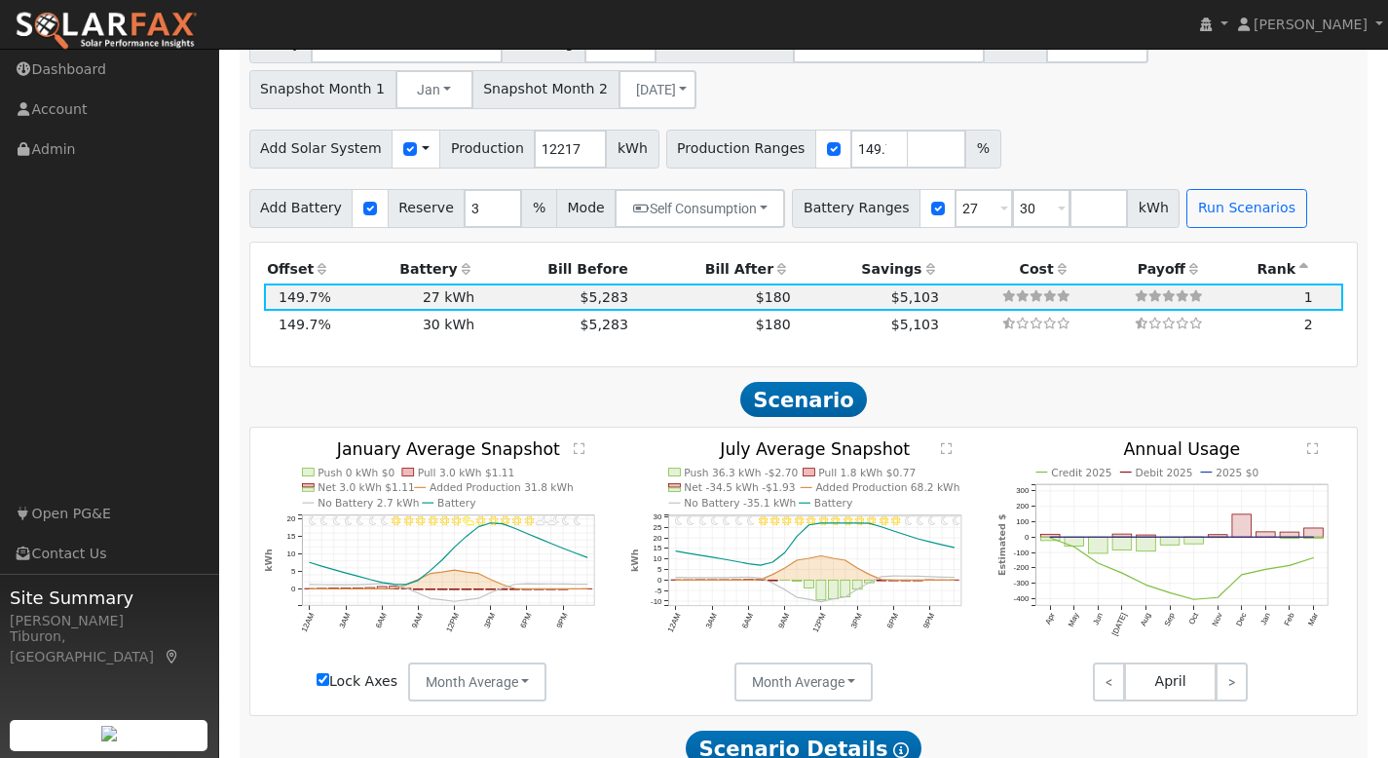
checkbox input "true"
click at [579, 451] on text "" at bounding box center [580, 448] width 12 height 13
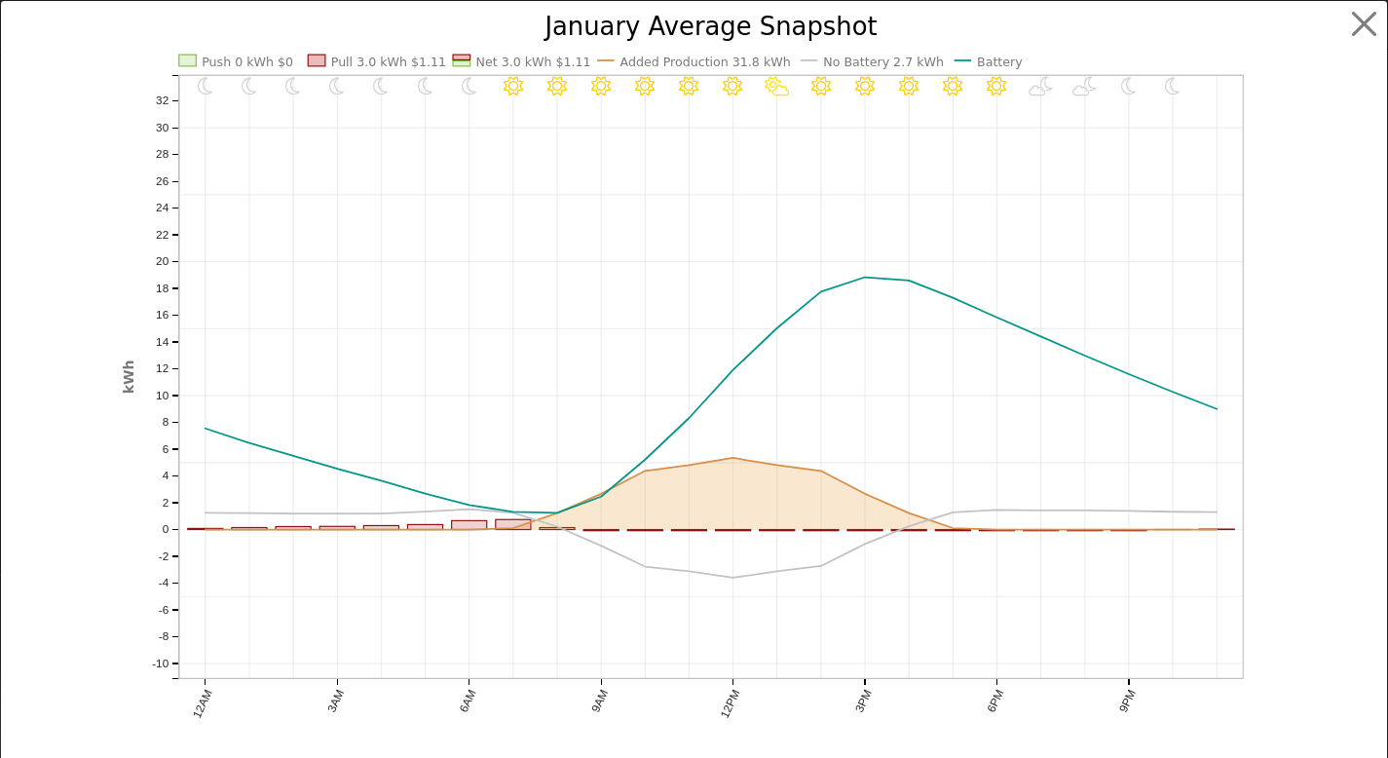
scroll to position [1623, 0]
click at [1371, 26] on button "button" at bounding box center [1379, 24] width 37 height 37
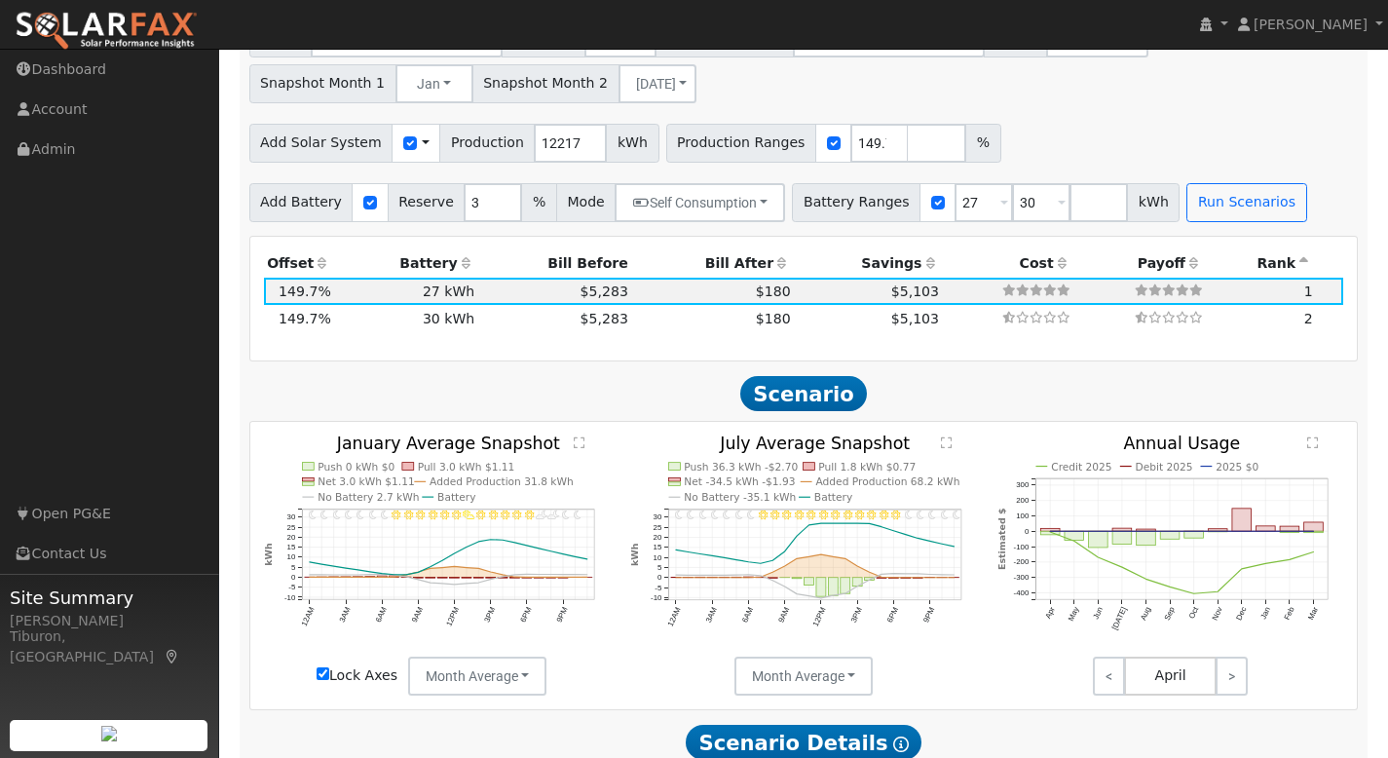
click at [950, 440] on text "" at bounding box center [947, 442] width 12 height 13
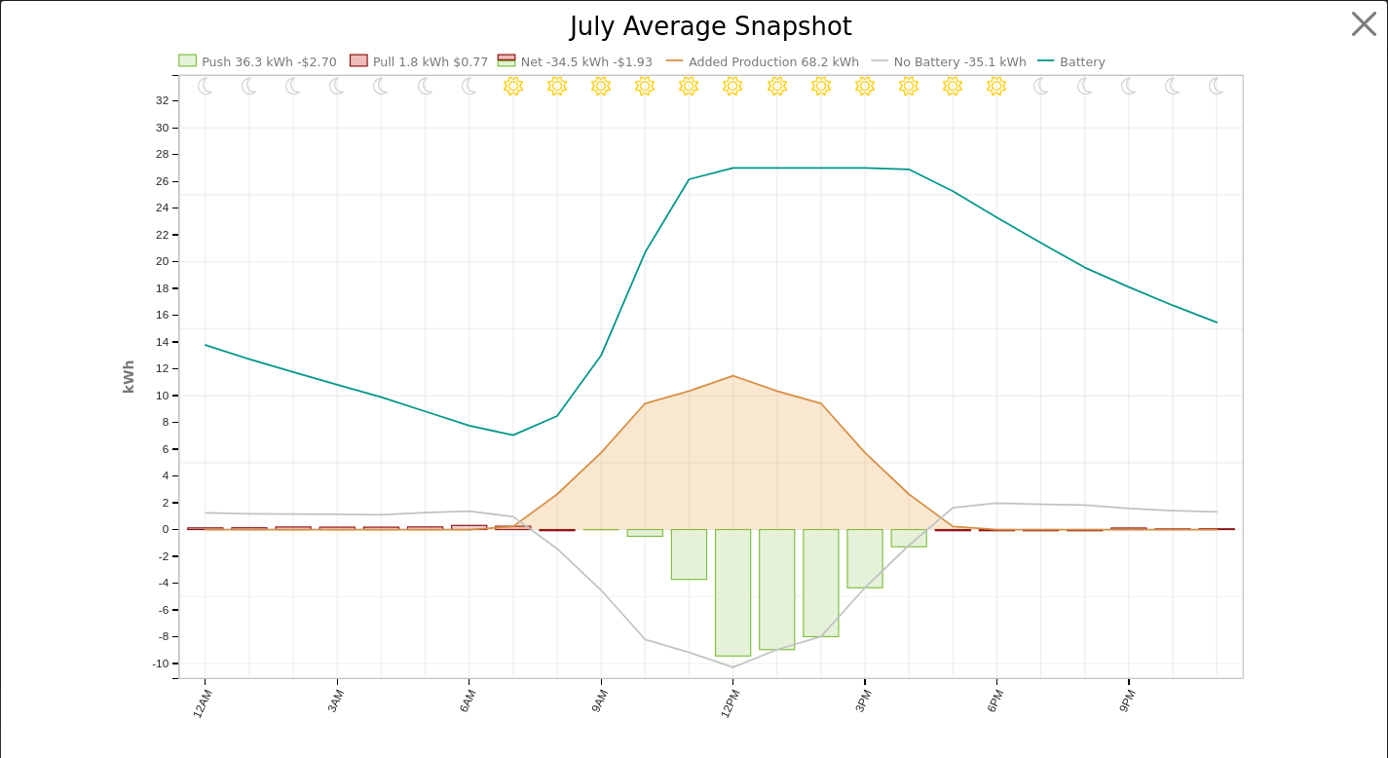
scroll to position [1628, 0]
click at [1361, 29] on button "button" at bounding box center [1379, 24] width 37 height 37
